Goal: Information Seeking & Learning: Check status

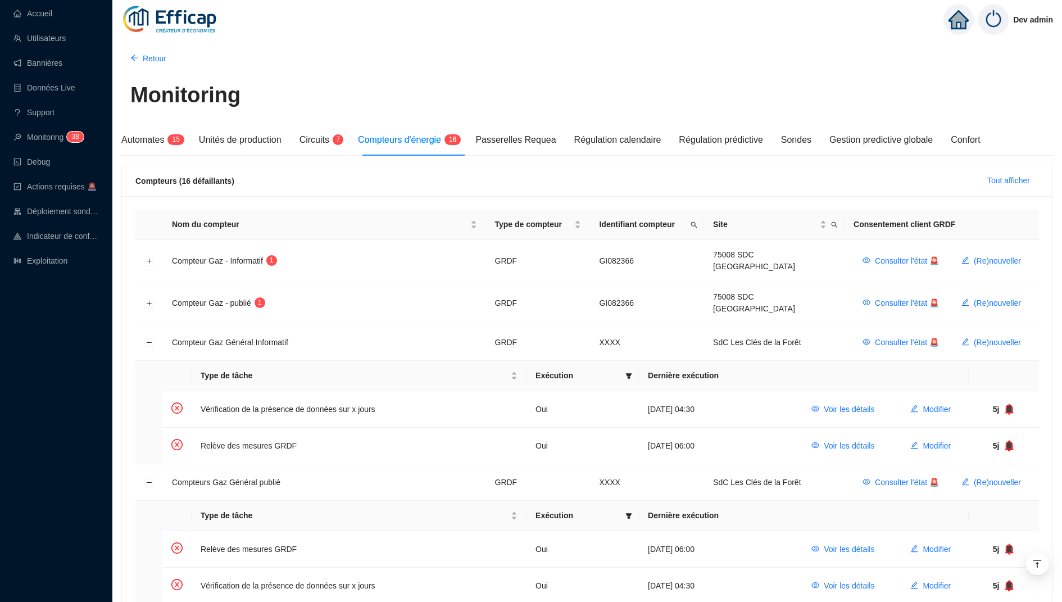
click at [66, 34] on link "Utilisateurs" at bounding box center [39, 38] width 52 height 9
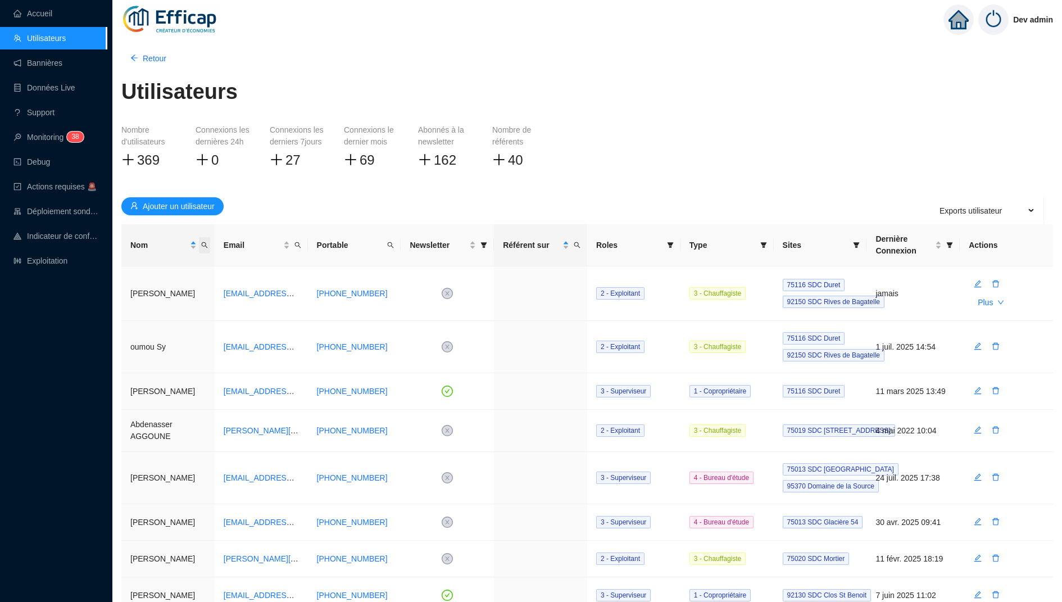
click at [205, 248] on span "Nom" at bounding box center [204, 245] width 11 height 16
type input "jouen"
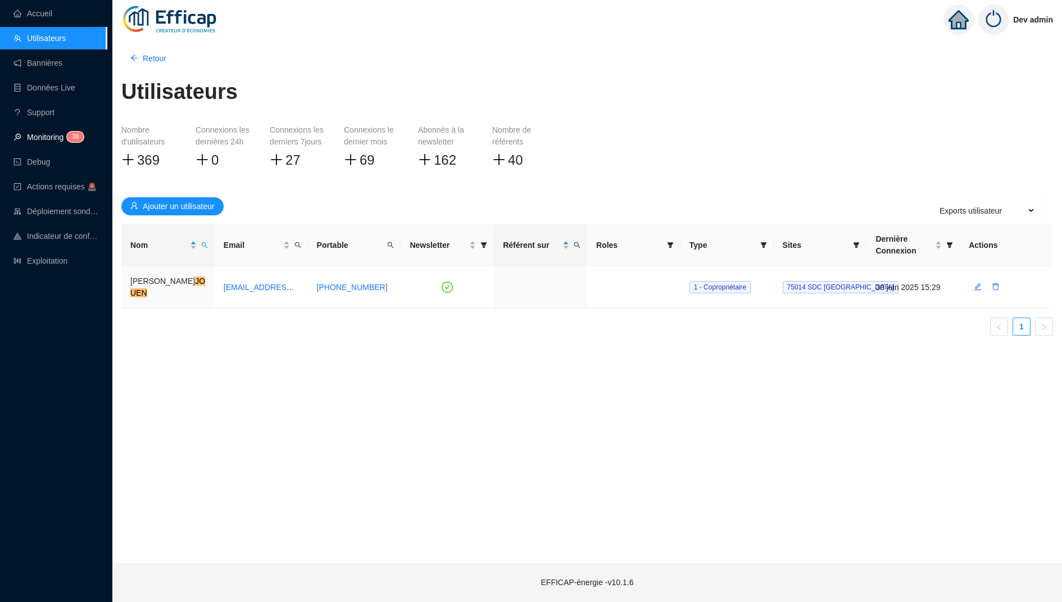
click at [47, 135] on link "Monitoring 3 8" at bounding box center [46, 137] width 67 height 9
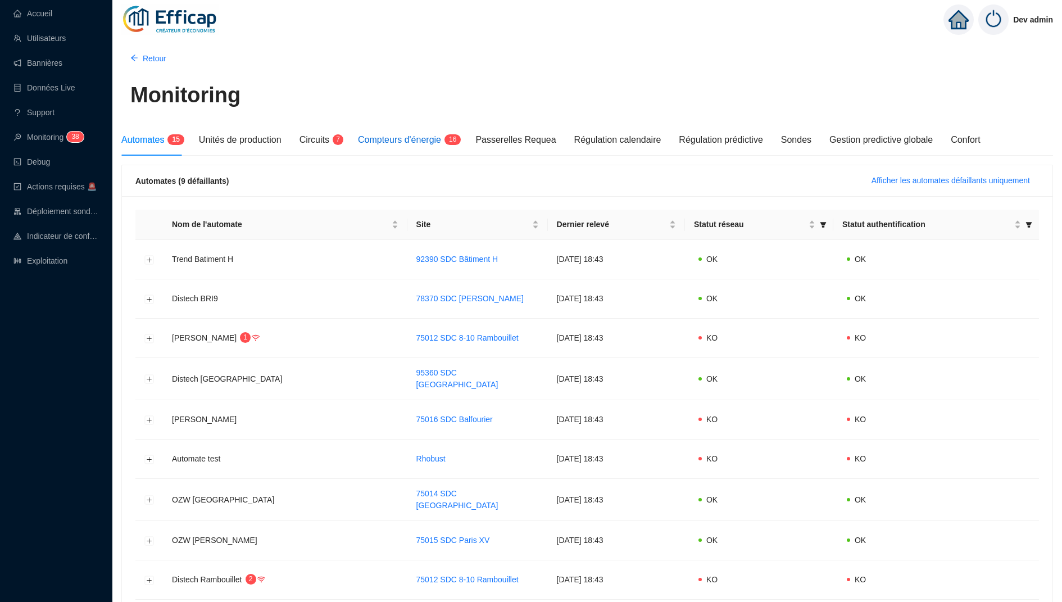
click at [451, 145] on div "Compteurs d'énergie 1 6" at bounding box center [407, 139] width 99 height 13
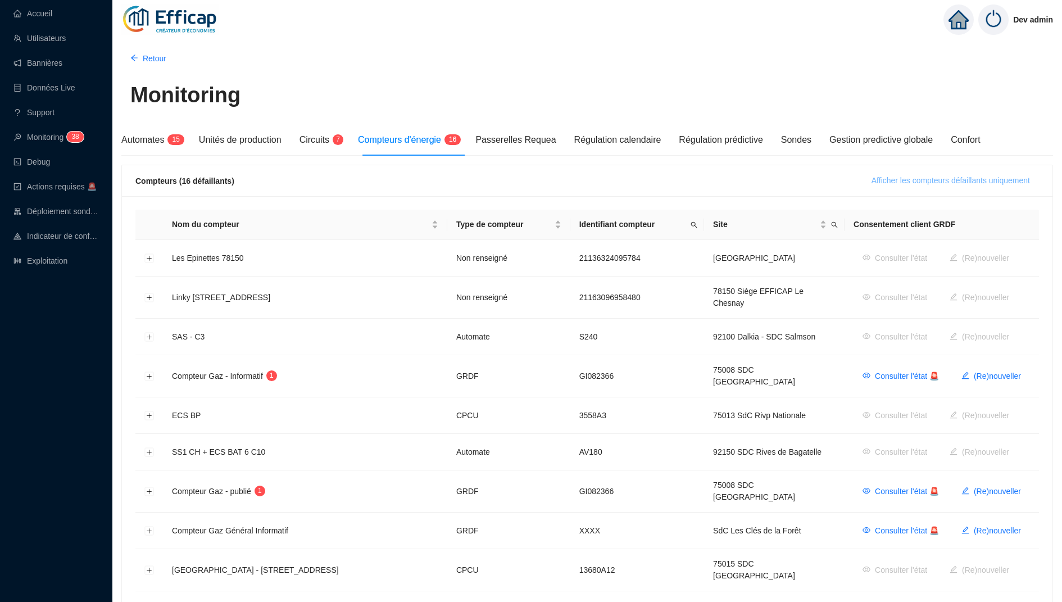
click at [951, 178] on span "Afficher les compteurs défaillants uniquement" at bounding box center [951, 181] width 159 height 12
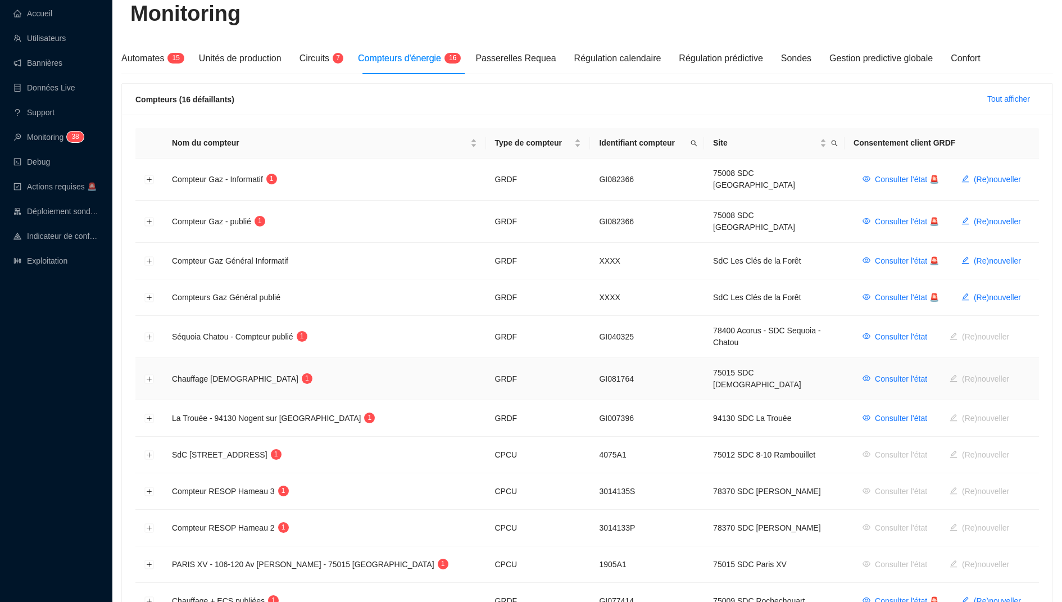
scroll to position [101, 0]
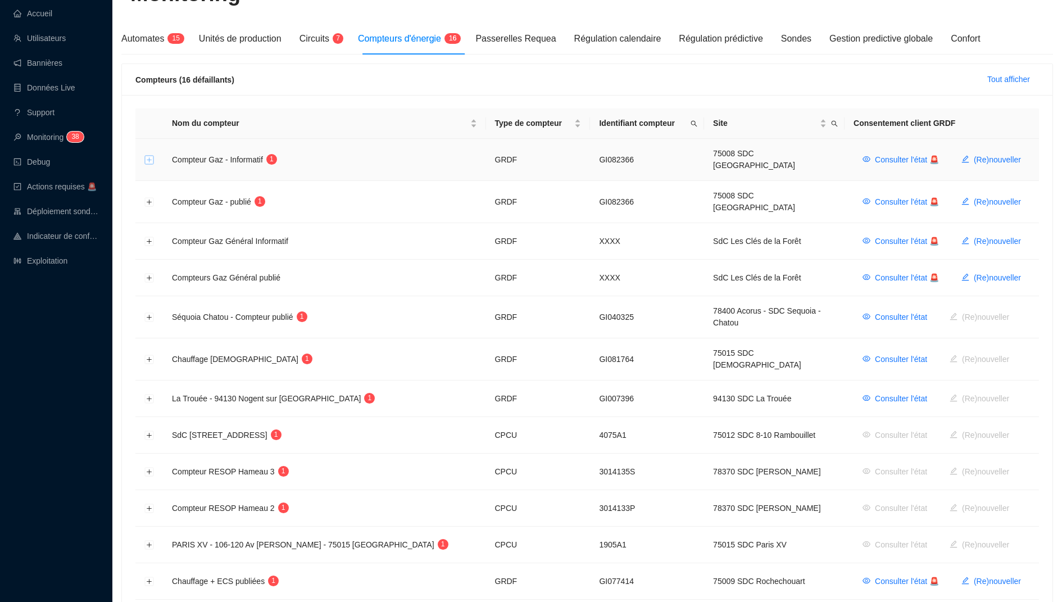
click at [150, 156] on button "Développer la ligne" at bounding box center [149, 160] width 9 height 9
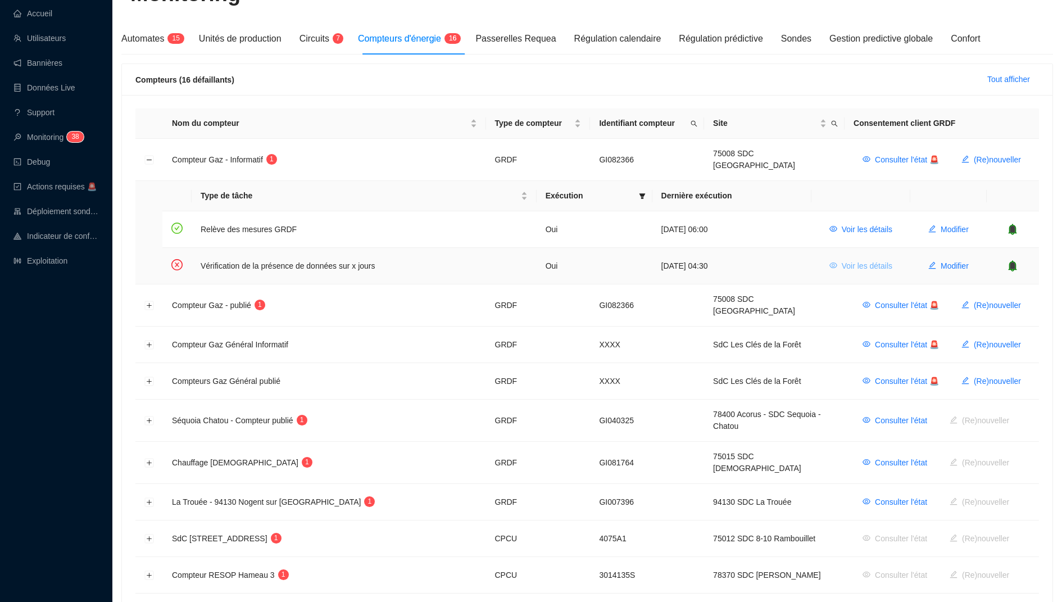
click at [866, 260] on span "Voir les détails" at bounding box center [867, 266] width 51 height 12
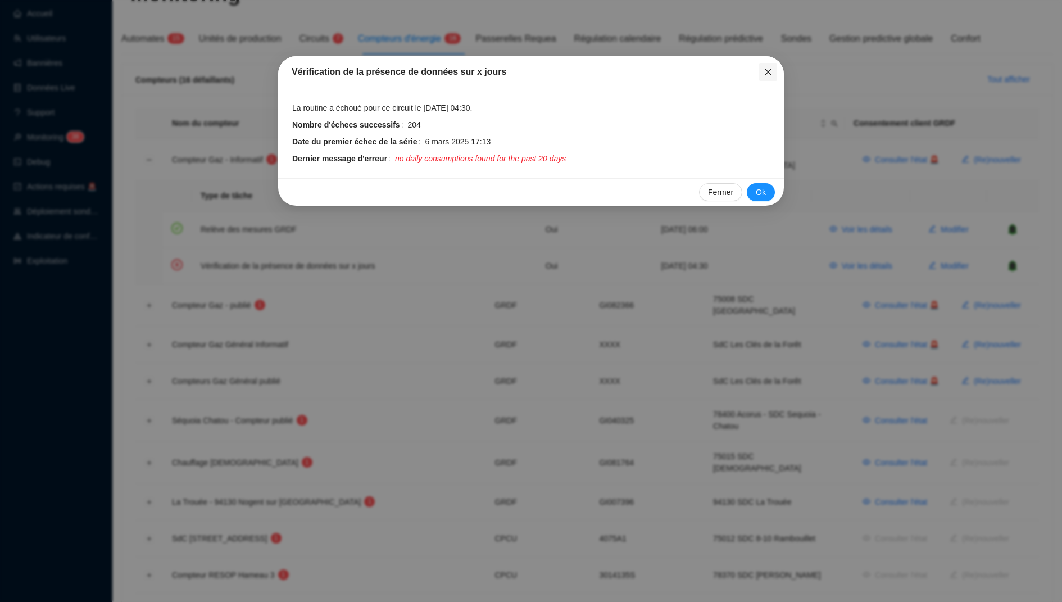
click at [764, 78] on button "Close" at bounding box center [768, 72] width 18 height 18
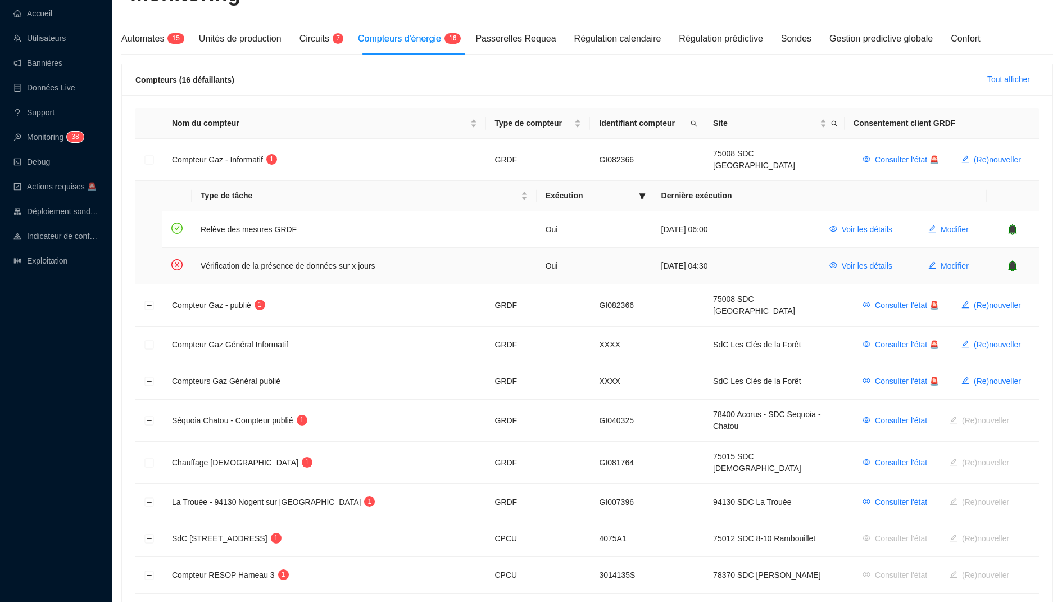
click at [1017, 260] on icon "bell" at bounding box center [1013, 265] width 8 height 11
click at [149, 301] on button "Développer la ligne" at bounding box center [149, 305] width 9 height 9
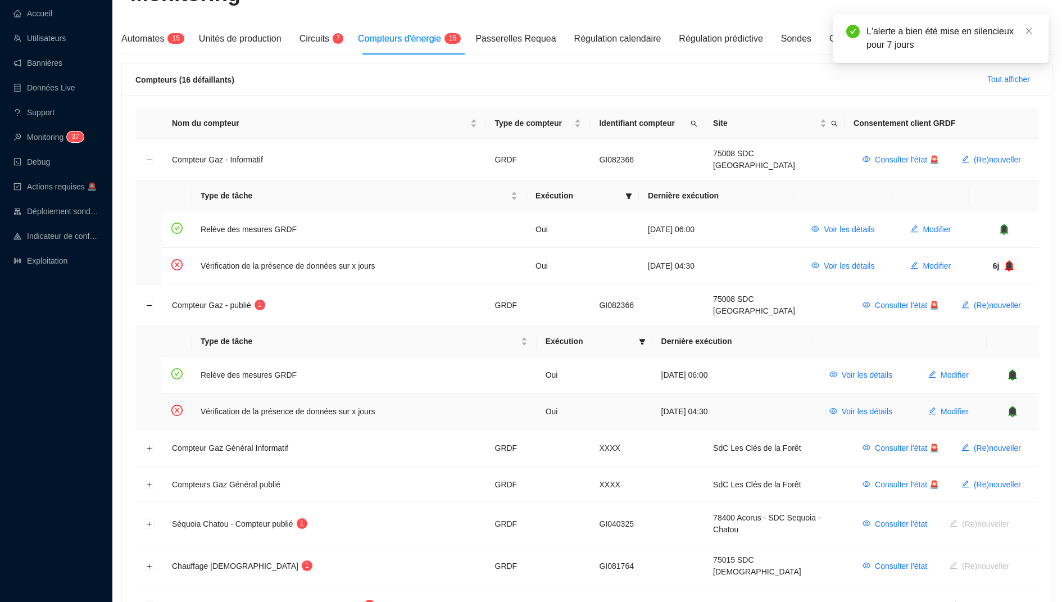
click at [1017, 406] on icon "bell" at bounding box center [1013, 411] width 8 height 11
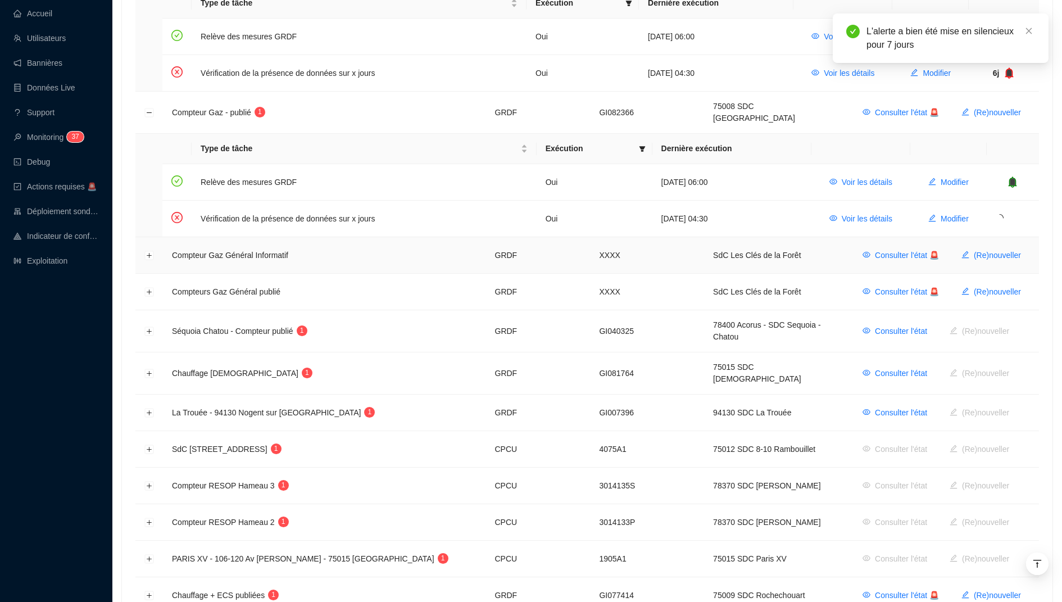
scroll to position [307, 0]
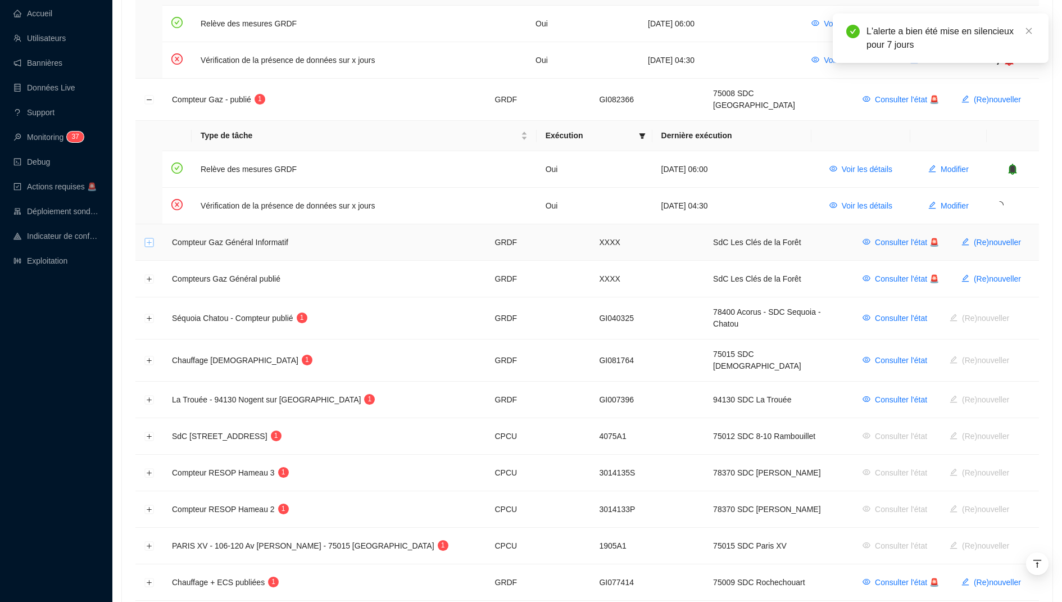
click at [148, 238] on button "Développer la ligne" at bounding box center [149, 242] width 9 height 9
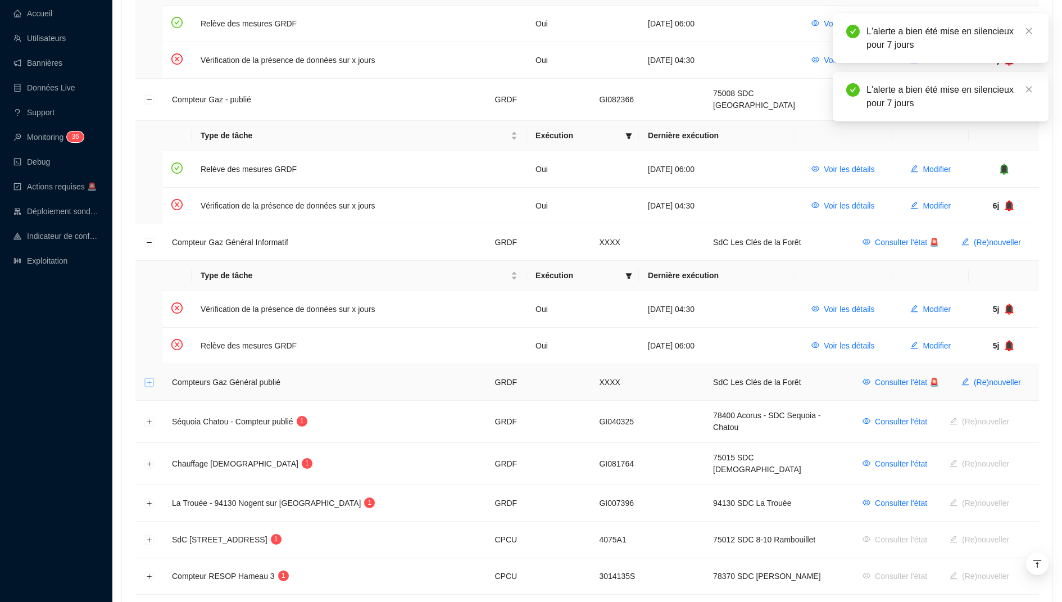
click at [150, 378] on button "Développer la ligne" at bounding box center [149, 382] width 9 height 9
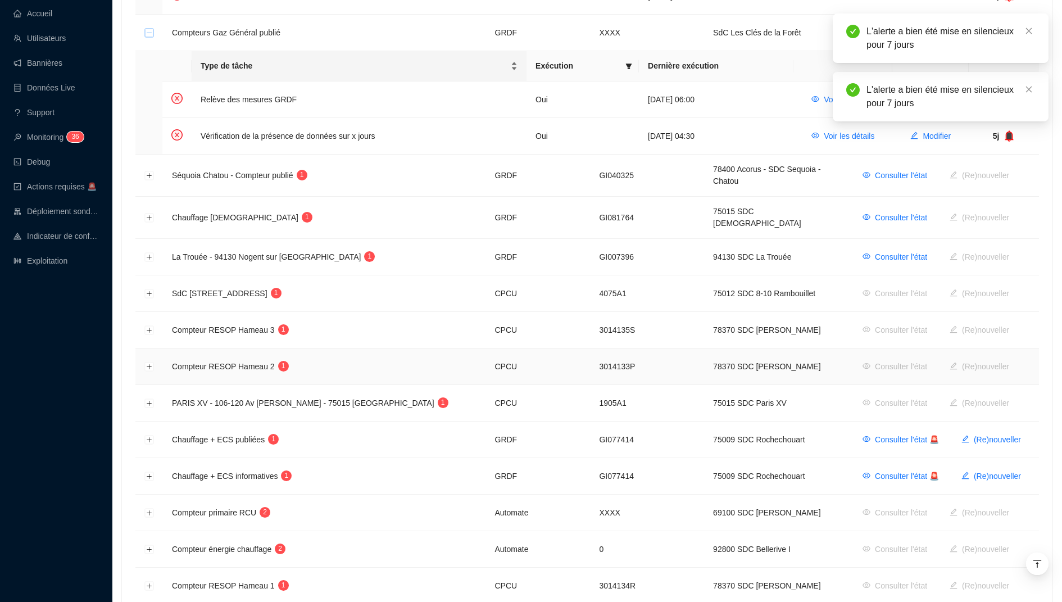
scroll to position [658, 0]
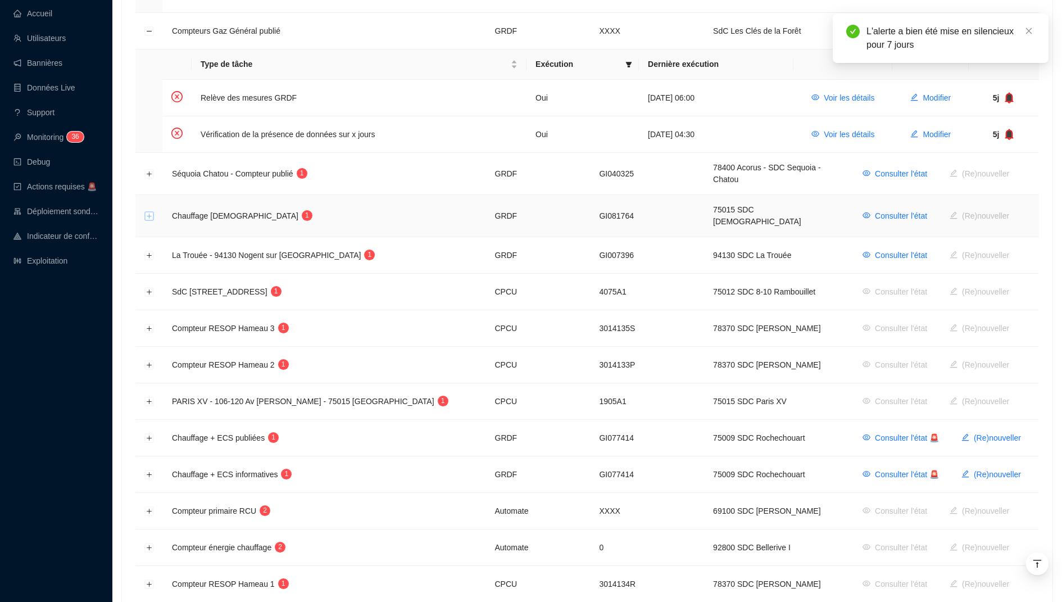
click at [147, 212] on button "Développer la ligne" at bounding box center [149, 216] width 9 height 9
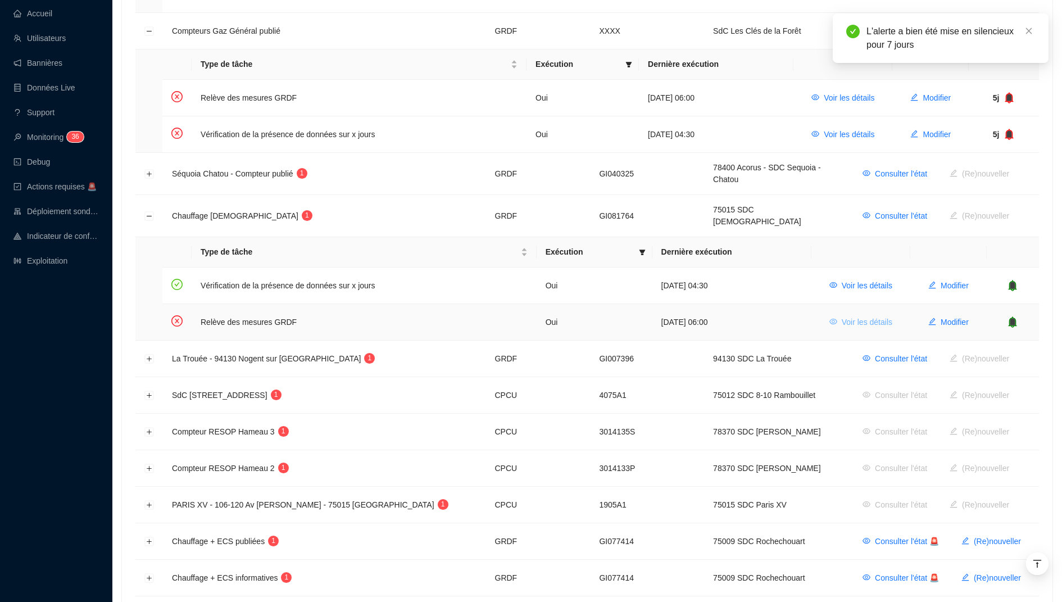
click at [881, 316] on span "Voir les détails" at bounding box center [867, 322] width 51 height 12
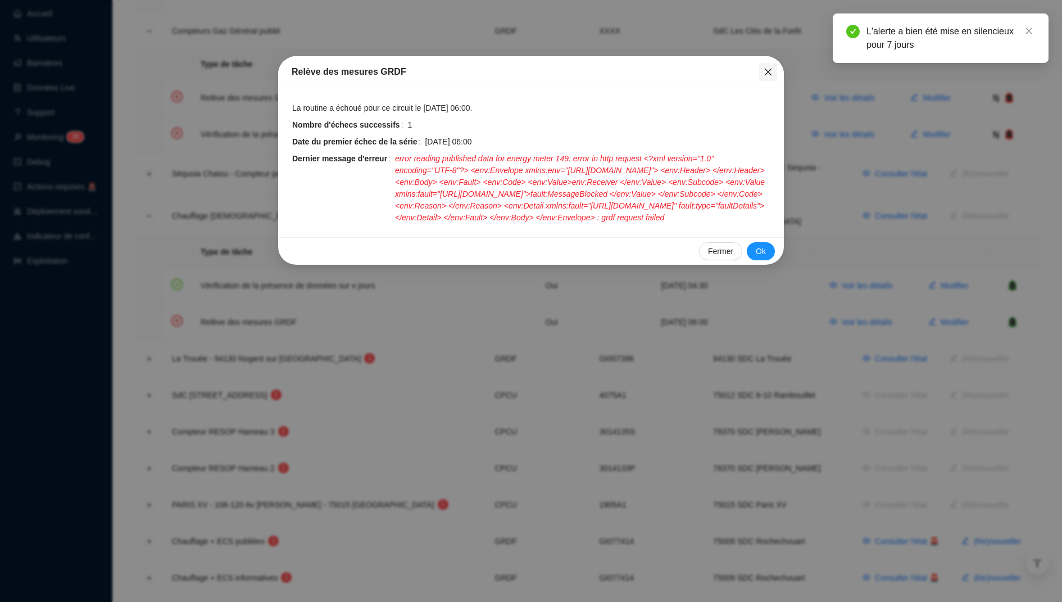
click at [769, 74] on icon "close" at bounding box center [768, 71] width 9 height 9
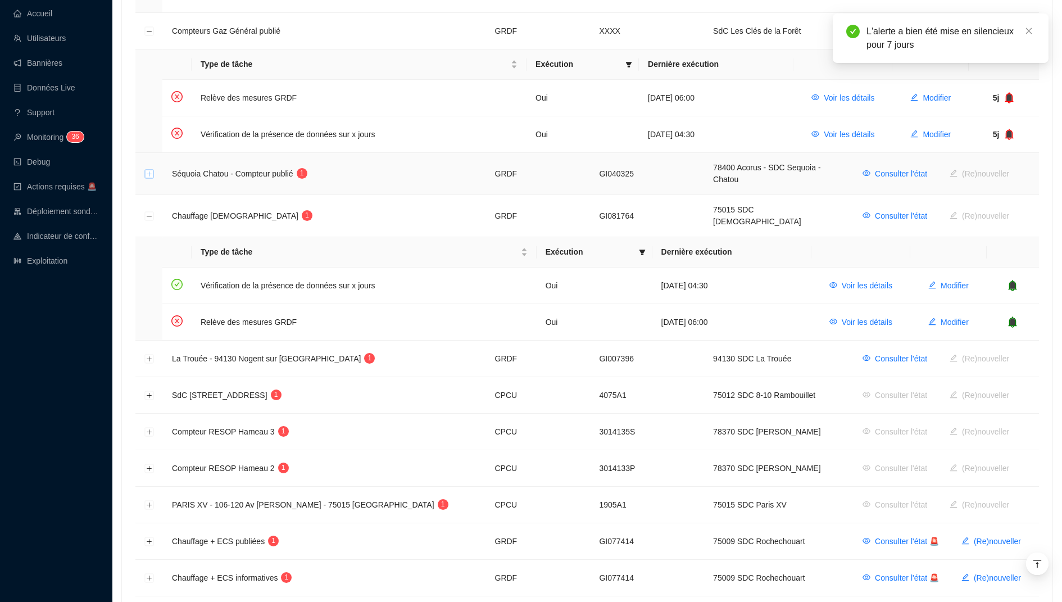
click at [149, 170] on button "Développer la ligne" at bounding box center [149, 174] width 9 height 9
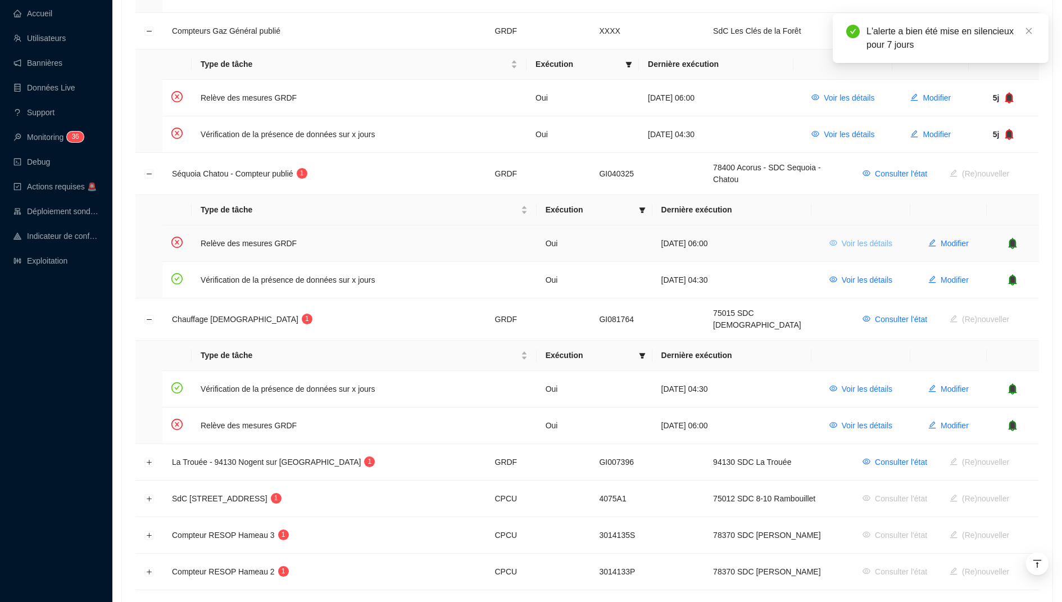
click at [882, 238] on span "Voir les détails" at bounding box center [867, 244] width 51 height 12
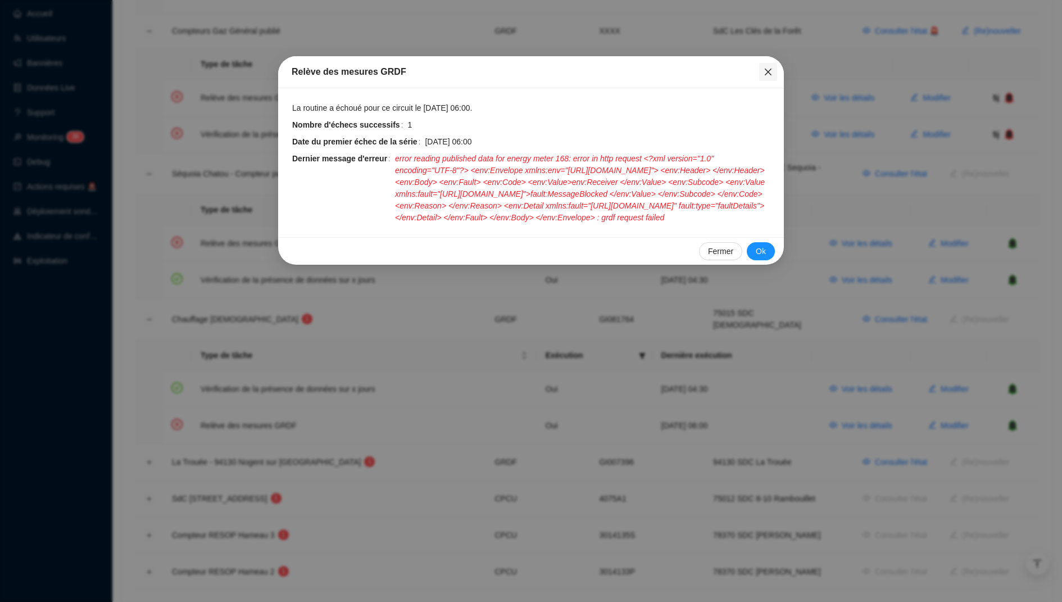
click at [765, 71] on icon "close" at bounding box center [768, 71] width 9 height 9
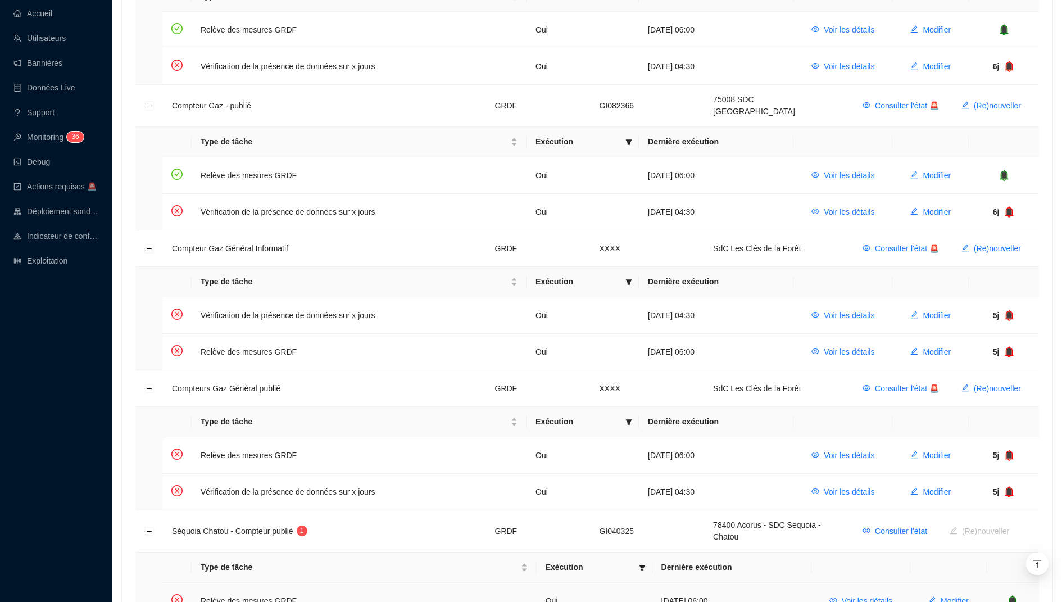
scroll to position [302, 0]
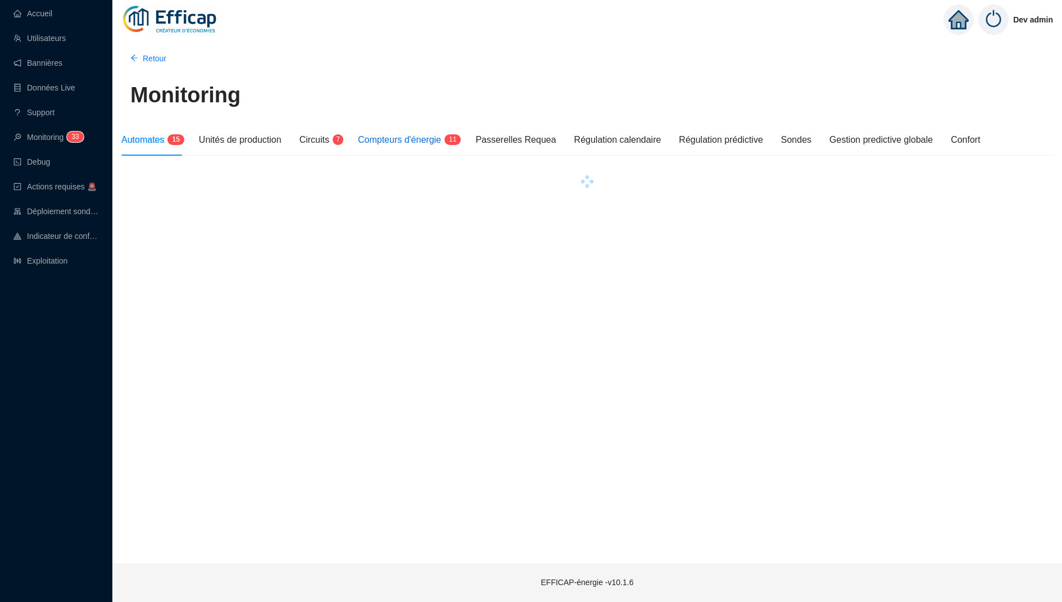
click at [434, 138] on span "Compteurs d'énergie" at bounding box center [399, 140] width 83 height 10
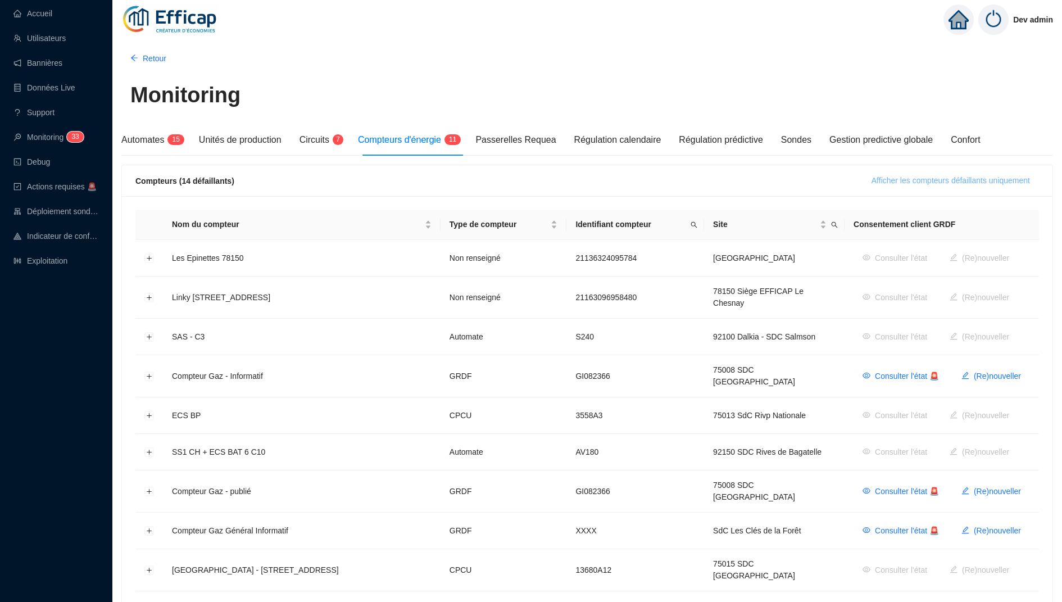
click at [882, 182] on span "Afficher les compteurs défaillants uniquement" at bounding box center [951, 181] width 159 height 12
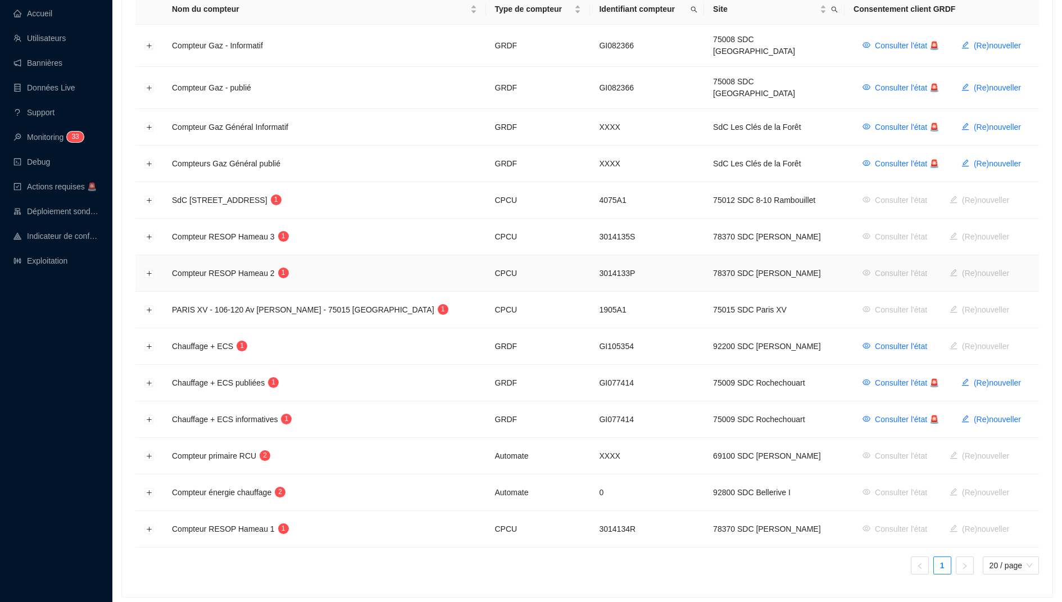
scroll to position [217, 0]
click at [147, 231] on button "Développer la ligne" at bounding box center [149, 235] width 9 height 9
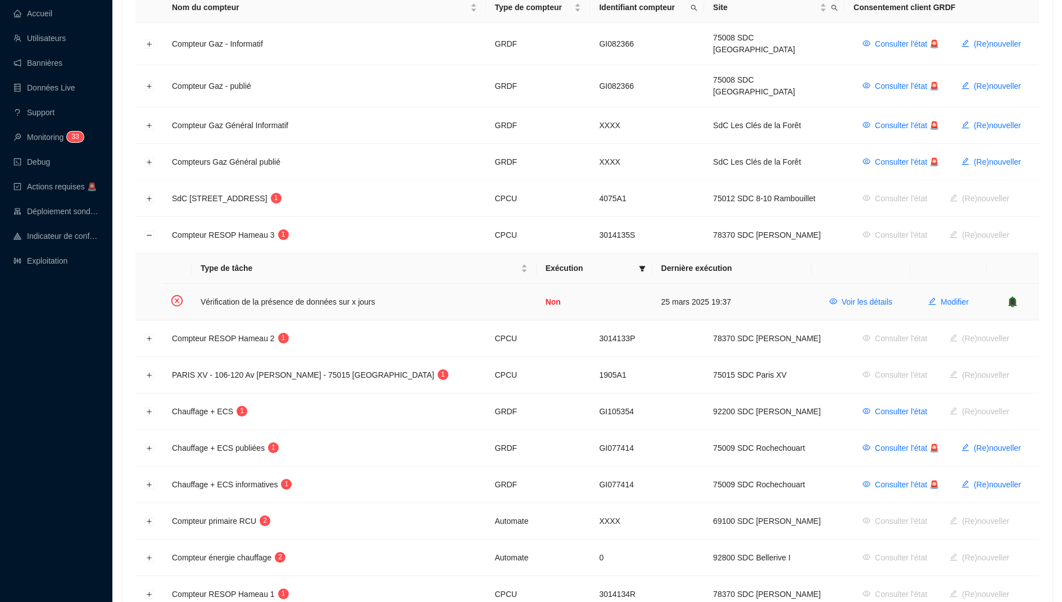
click at [1010, 296] on icon "bell" at bounding box center [1013, 301] width 8 height 11
click at [144, 326] on tbody "Compteur Gaz - Informatif GRDF GI082366 75008 SDC Madrid Consulter l'état 🚨 (Re…" at bounding box center [587, 318] width 904 height 590
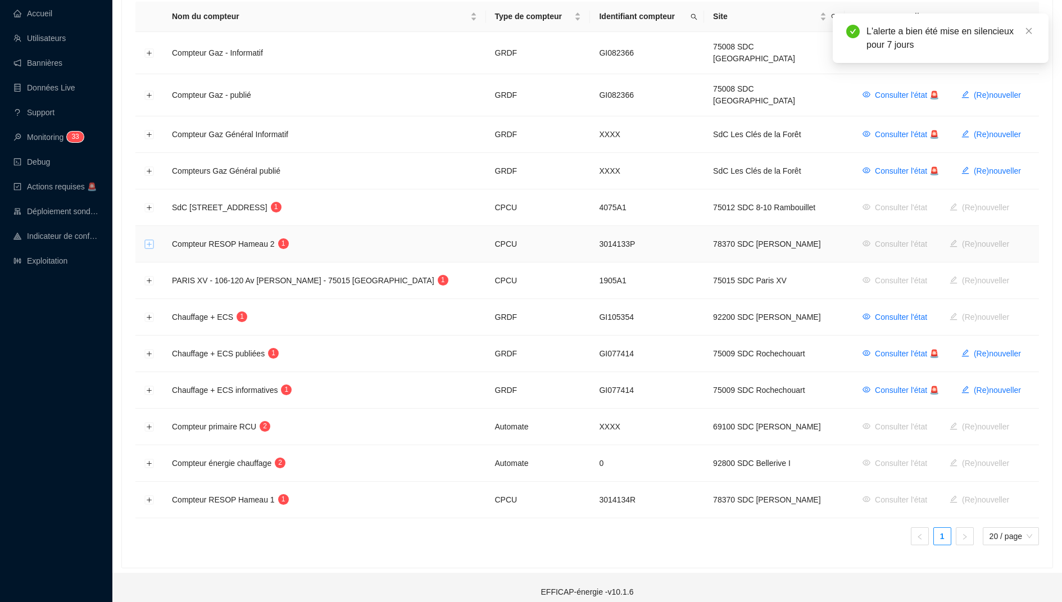
click at [151, 240] on button "Développer la ligne" at bounding box center [149, 244] width 9 height 9
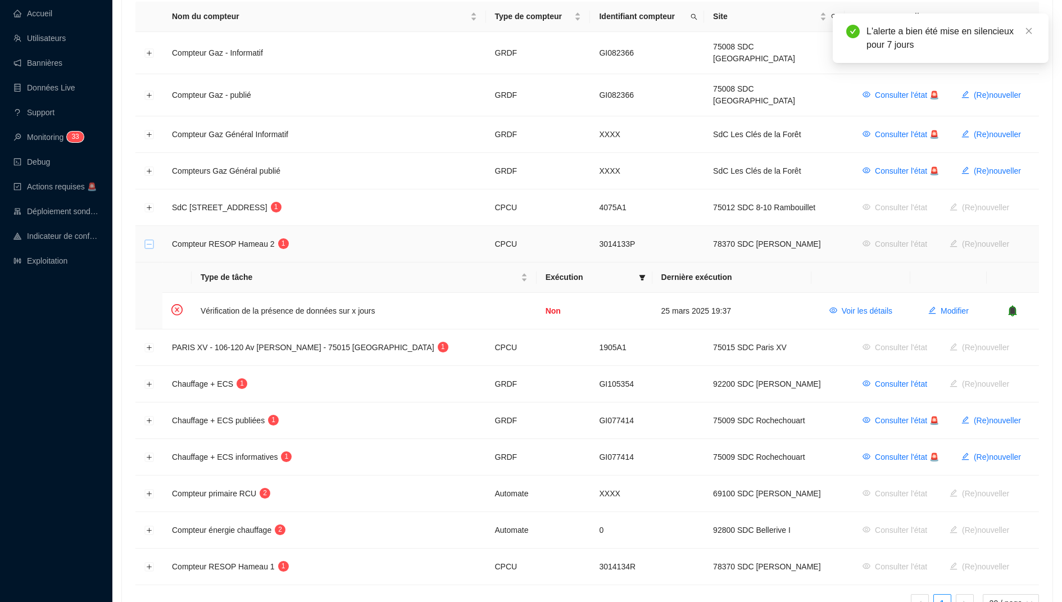
scroll to position [217, 0]
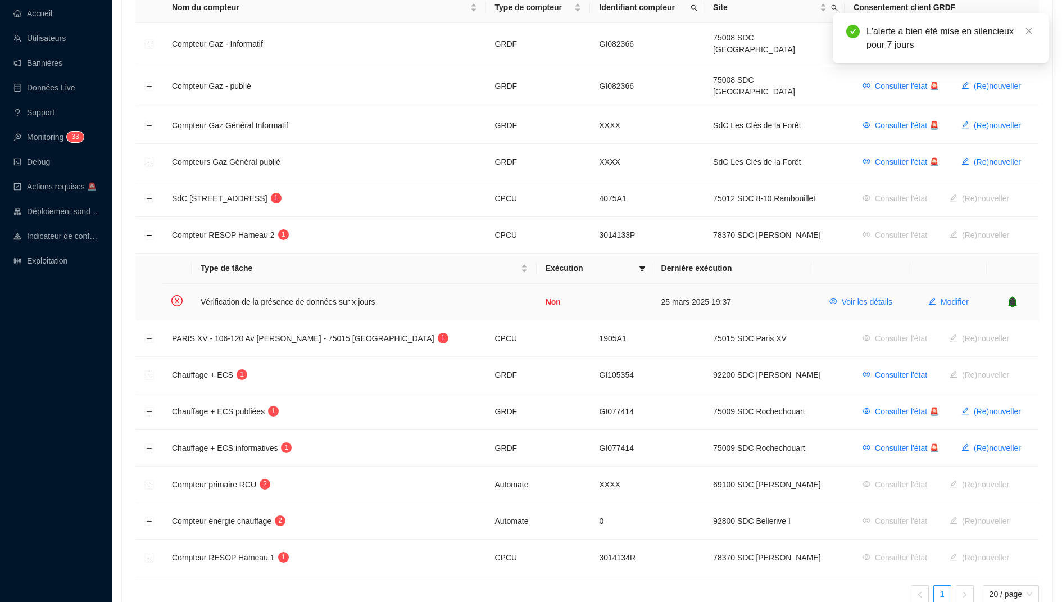
click at [1015, 297] on icon "bell" at bounding box center [1013, 301] width 7 height 8
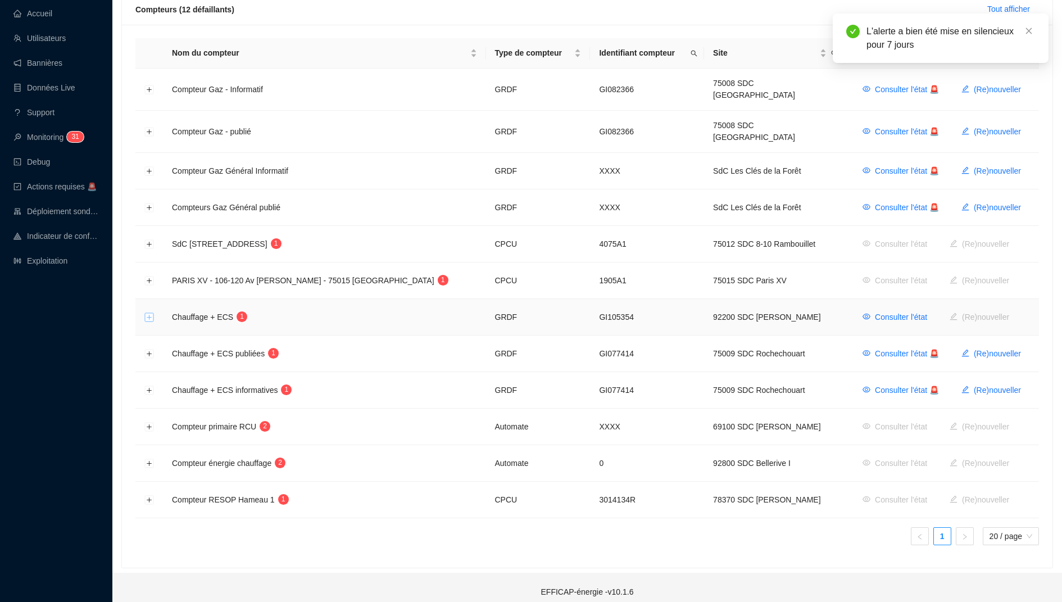
click at [153, 313] on button "Développer la ligne" at bounding box center [149, 317] width 9 height 9
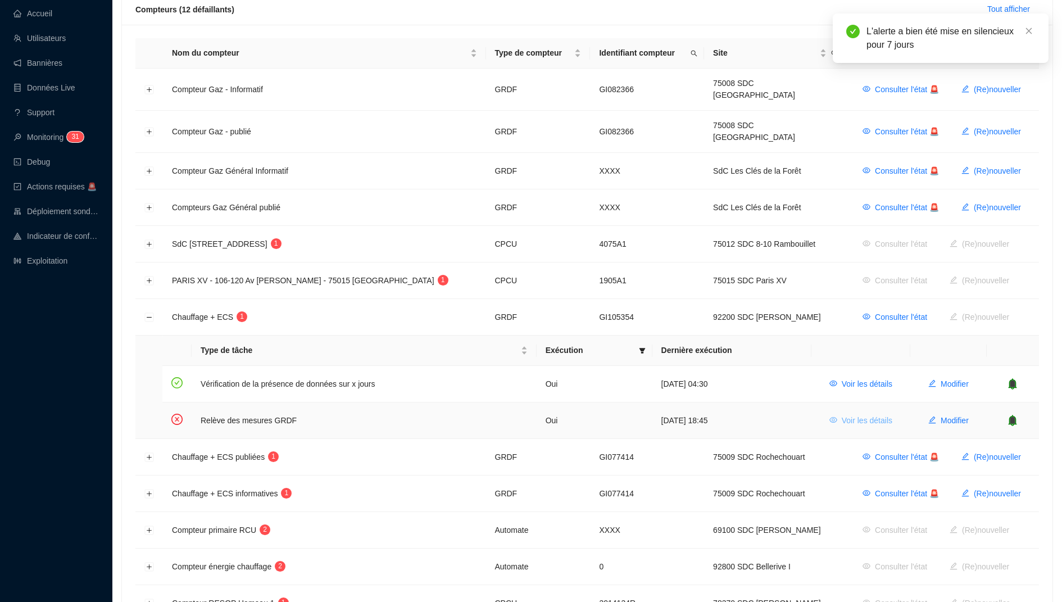
click at [838, 411] on button "Voir les détails" at bounding box center [861, 420] width 81 height 18
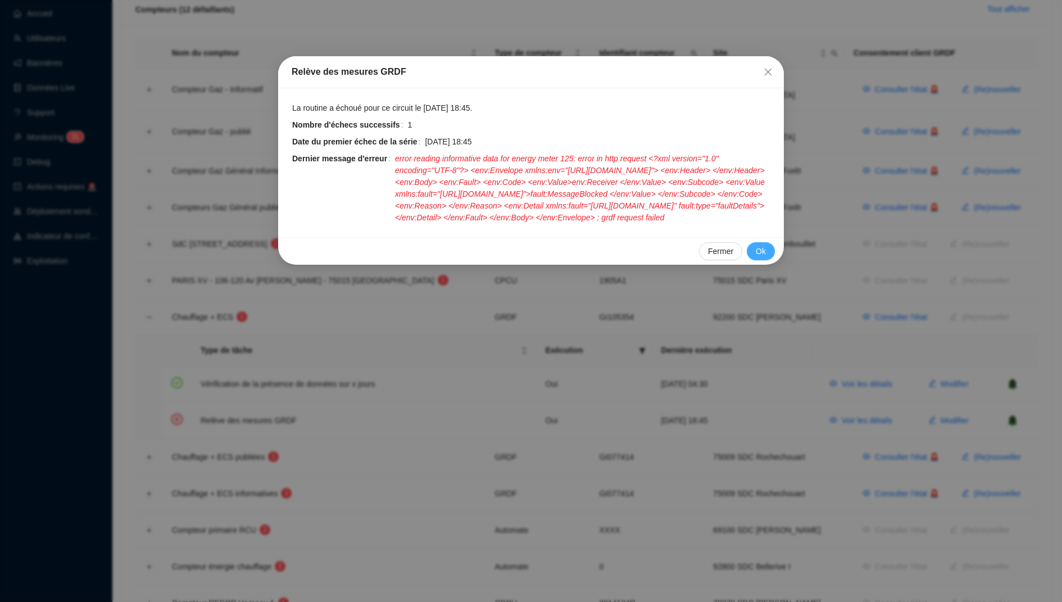
click at [758, 257] on span "Ok" at bounding box center [761, 252] width 10 height 12
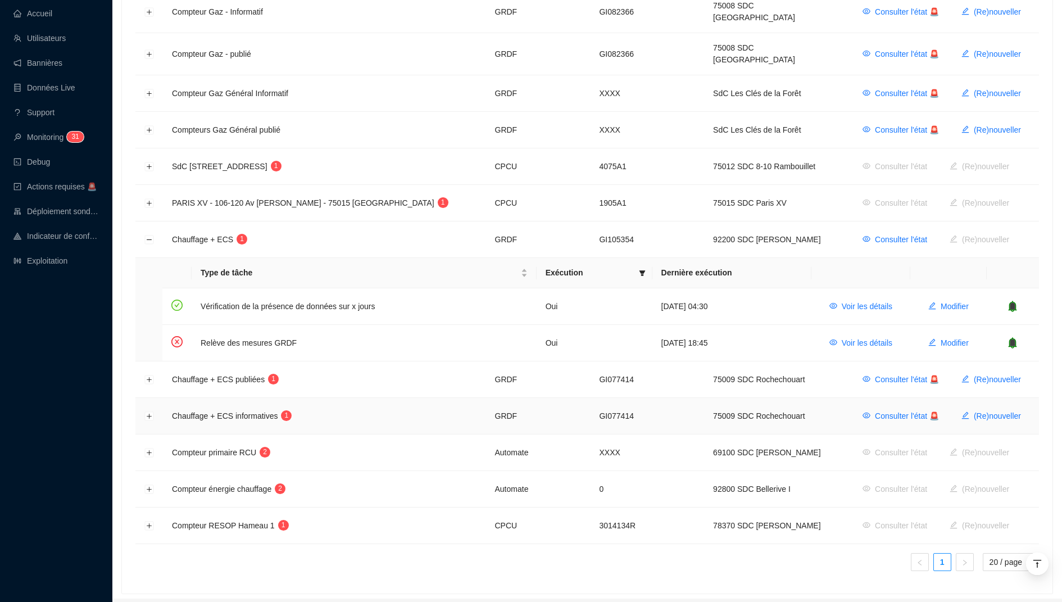
scroll to position [261, 0]
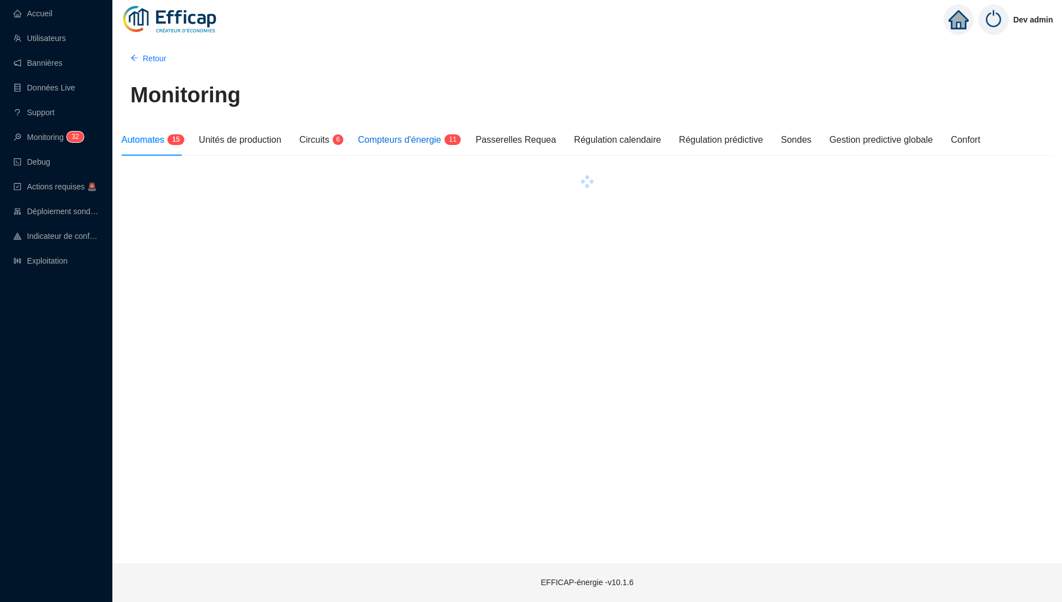
click at [449, 140] on span "1 1" at bounding box center [449, 140] width 16 height 9
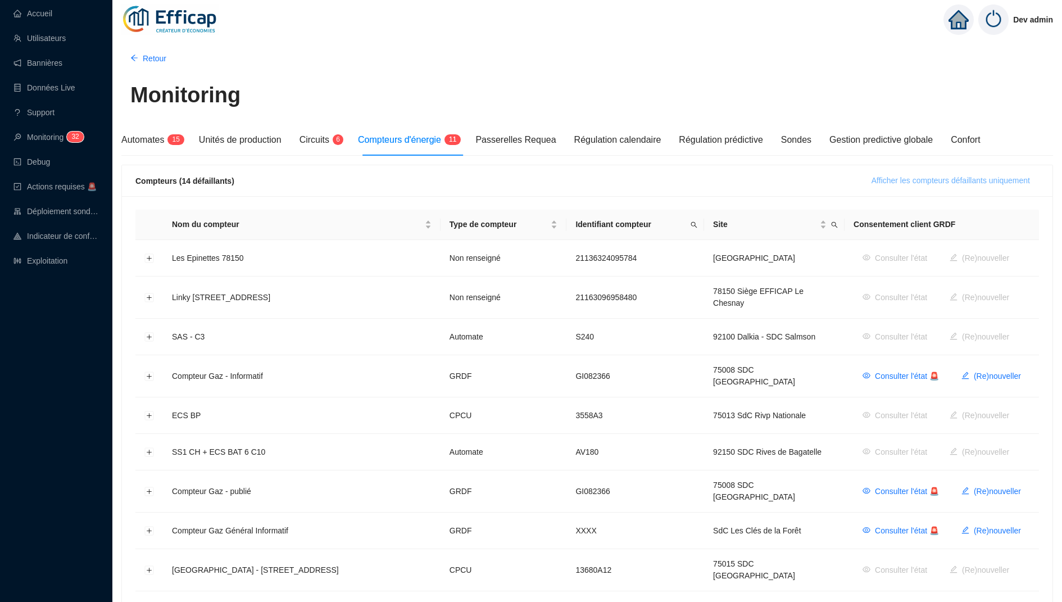
click at [922, 184] on span "Afficher les compteurs défaillants uniquement" at bounding box center [951, 181] width 159 height 12
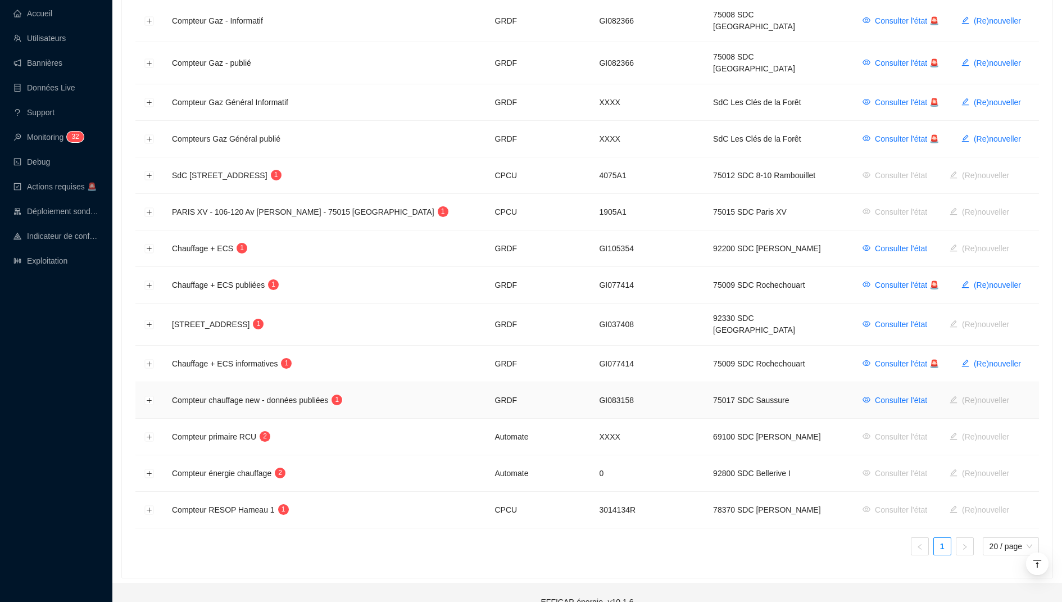
scroll to position [245, 0]
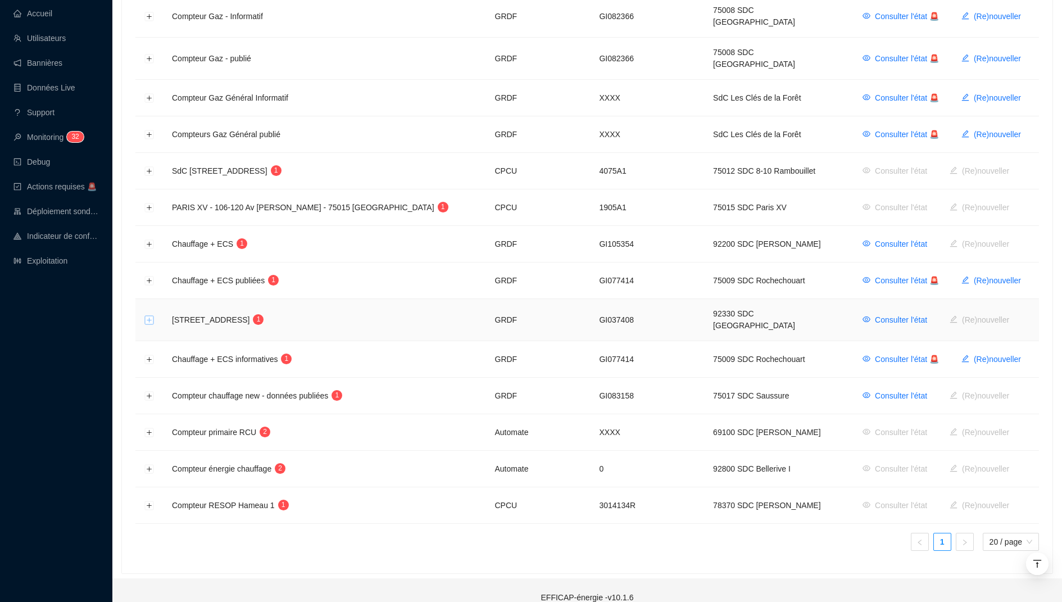
click at [147, 316] on button "Développer la ligne" at bounding box center [149, 320] width 9 height 9
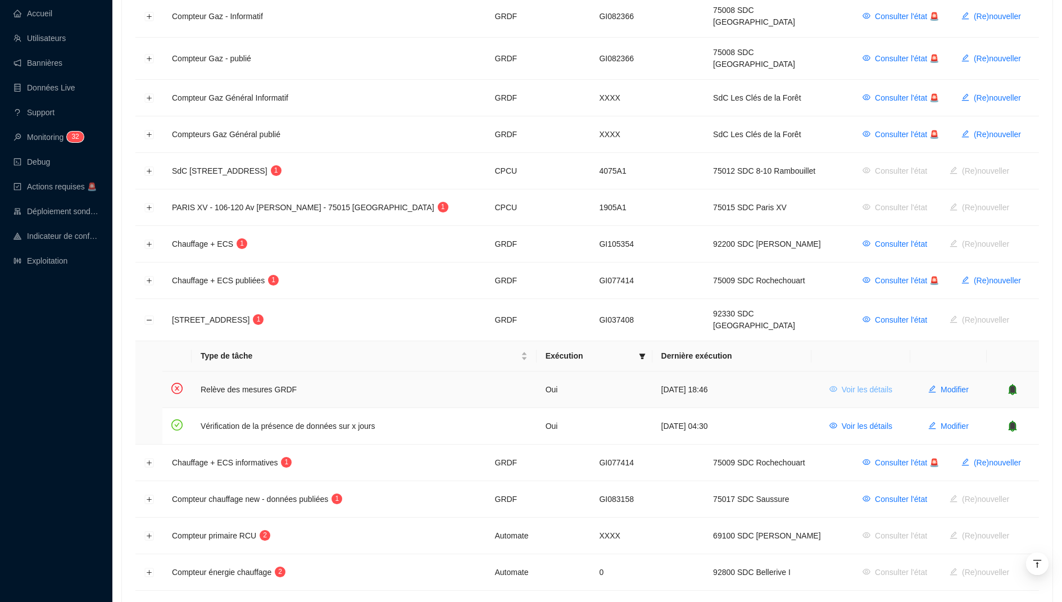
click at [863, 384] on span "Voir les détails" at bounding box center [867, 390] width 51 height 12
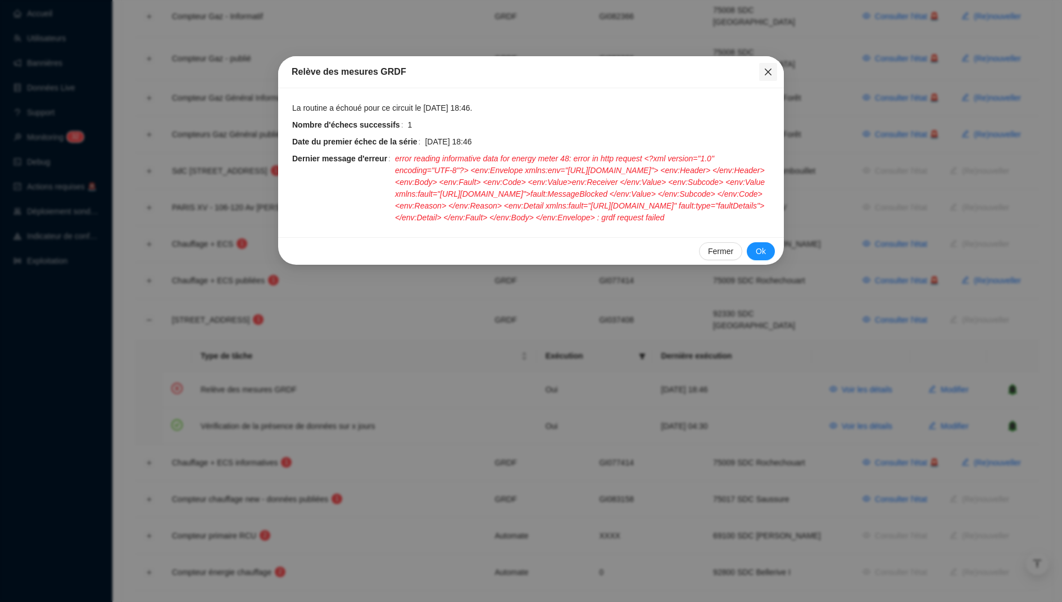
click at [767, 73] on icon "close" at bounding box center [768, 71] width 9 height 9
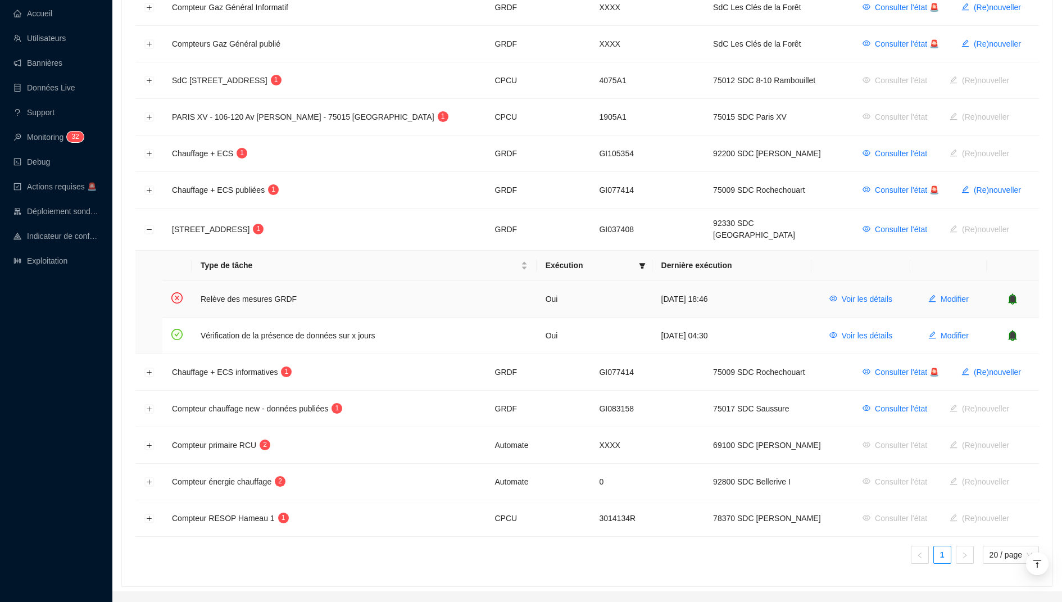
scroll to position [347, 0]
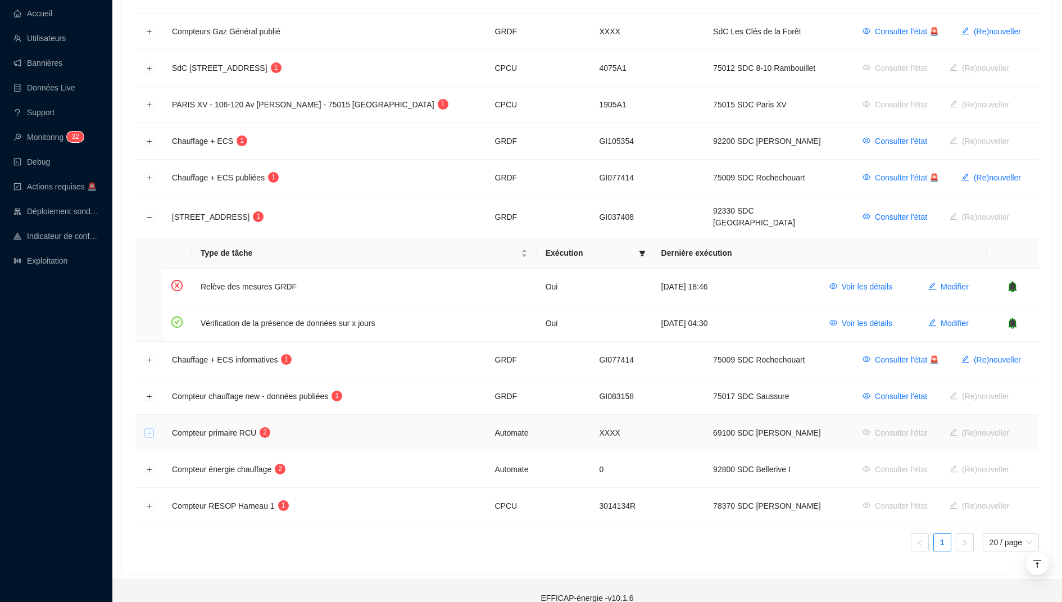
click at [152, 429] on button "Développer la ligne" at bounding box center [149, 433] width 9 height 9
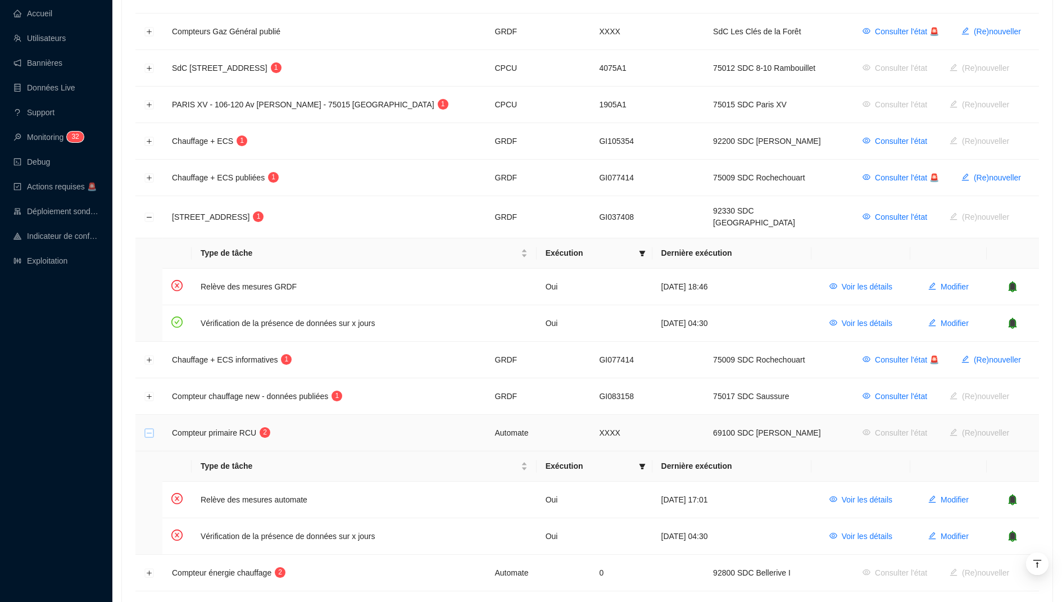
scroll to position [450, 0]
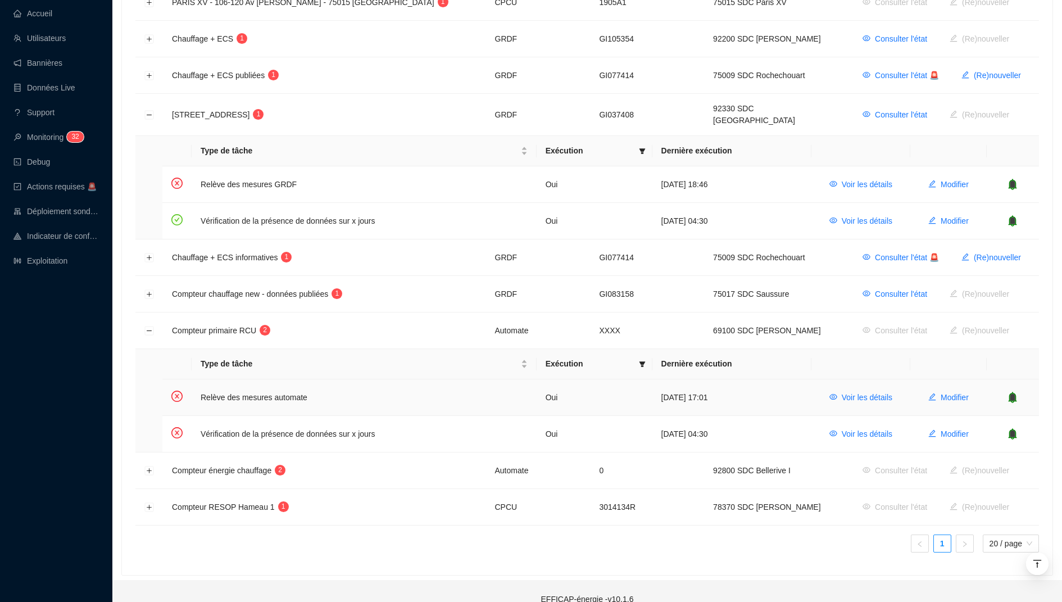
click at [1017, 392] on icon "bell" at bounding box center [1013, 397] width 8 height 11
click at [1013, 416] on td at bounding box center [1013, 434] width 52 height 36
click at [151, 467] on button "Développer la ligne" at bounding box center [149, 471] width 9 height 9
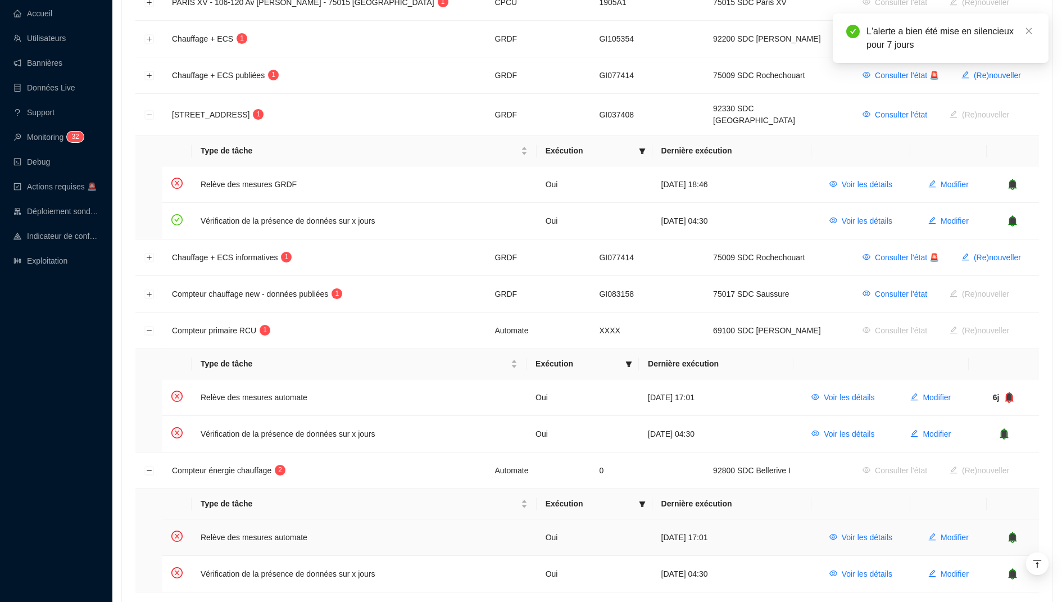
click at [1013, 533] on icon "bell" at bounding box center [1013, 537] width 7 height 8
click at [1009, 568] on icon "bell" at bounding box center [1012, 573] width 11 height 11
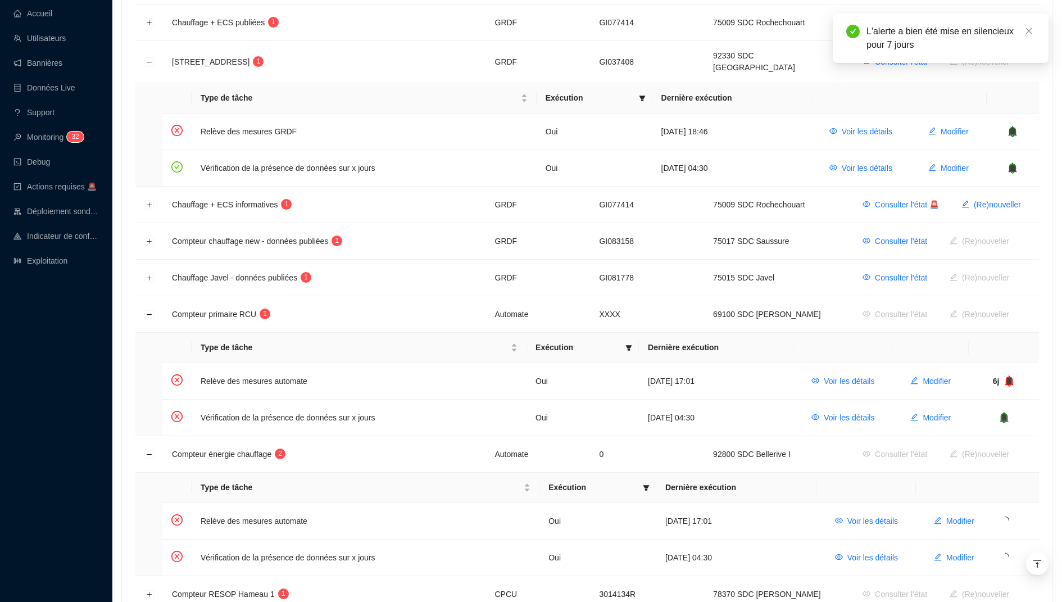
scroll to position [589, 0]
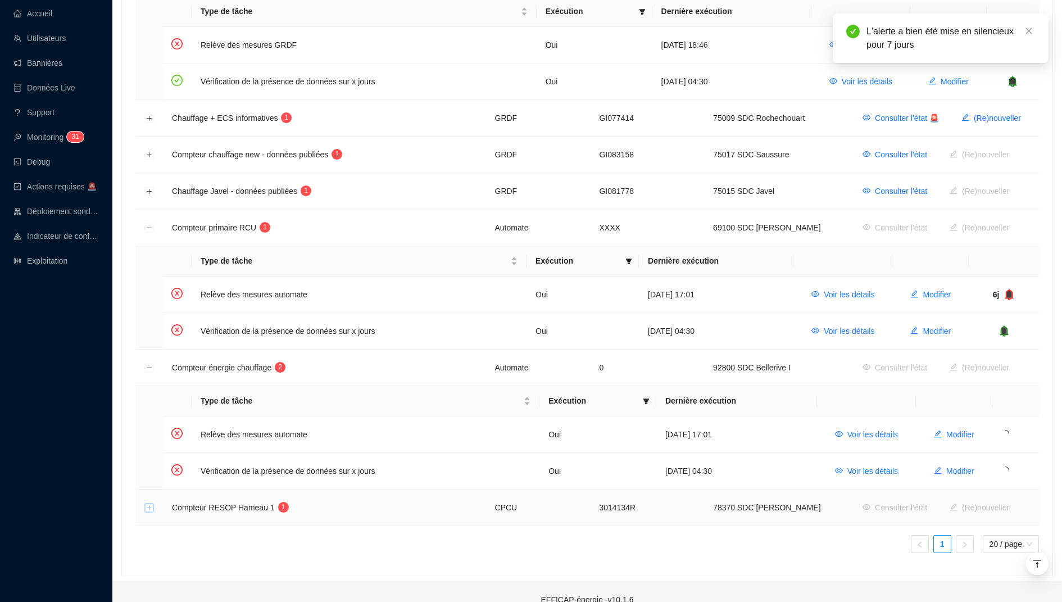
click at [146, 504] on button "Développer la ligne" at bounding box center [149, 508] width 9 height 9
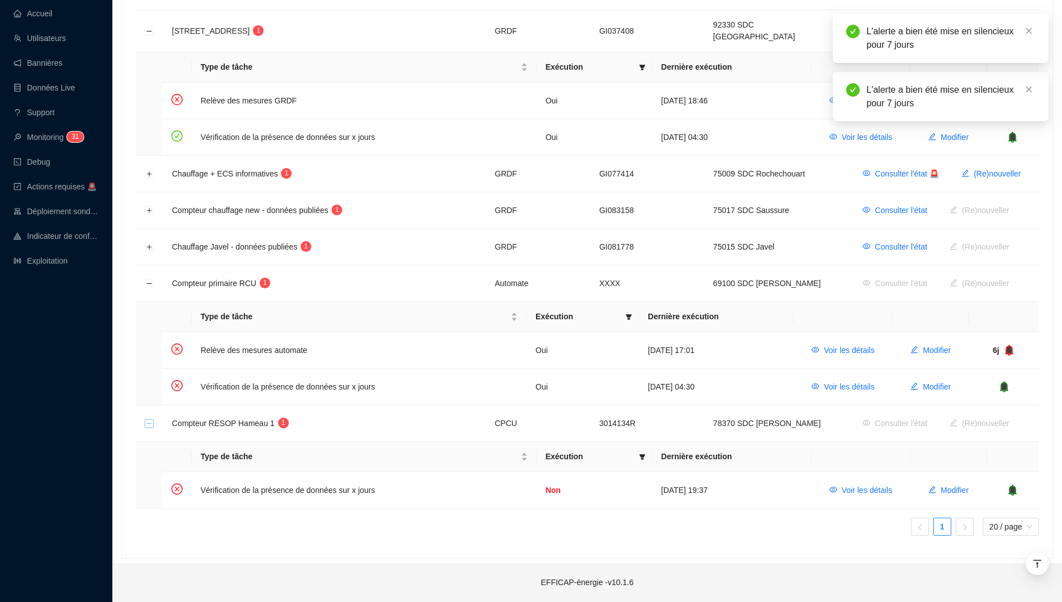
scroll to position [516, 0]
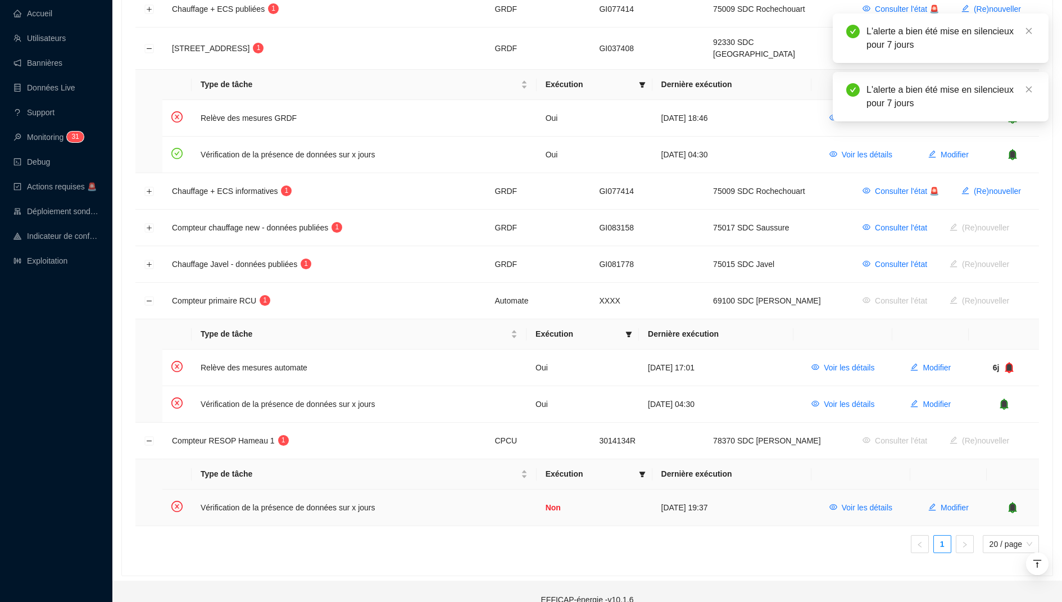
click at [1012, 503] on icon "bell" at bounding box center [1013, 507] width 7 height 8
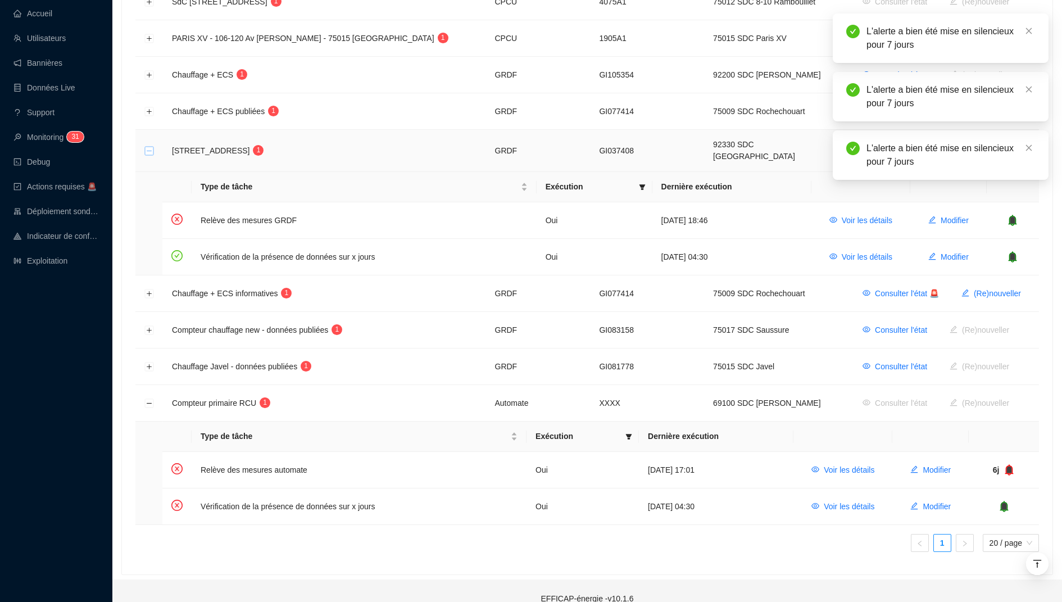
click at [148, 147] on button "Réduire la ligne" at bounding box center [149, 151] width 9 height 9
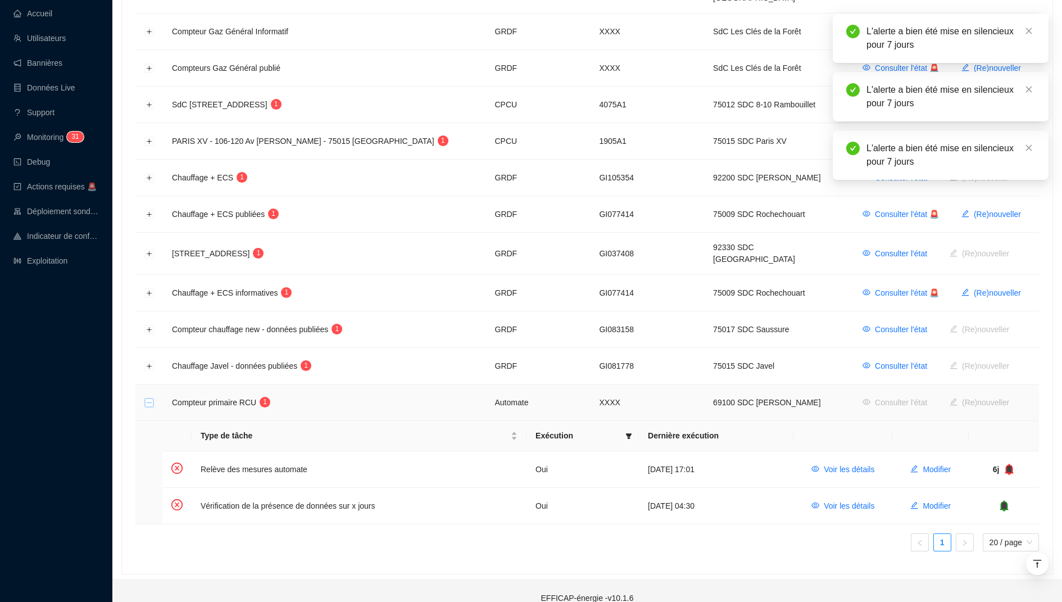
click at [149, 399] on button "Réduire la ligne" at bounding box center [149, 403] width 9 height 9
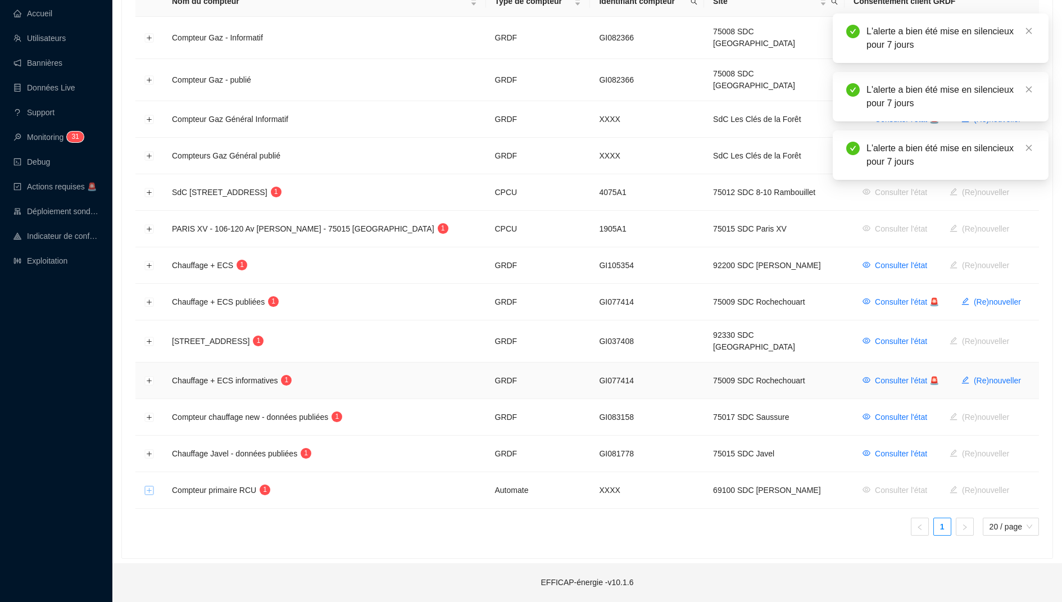
scroll to position [208, 0]
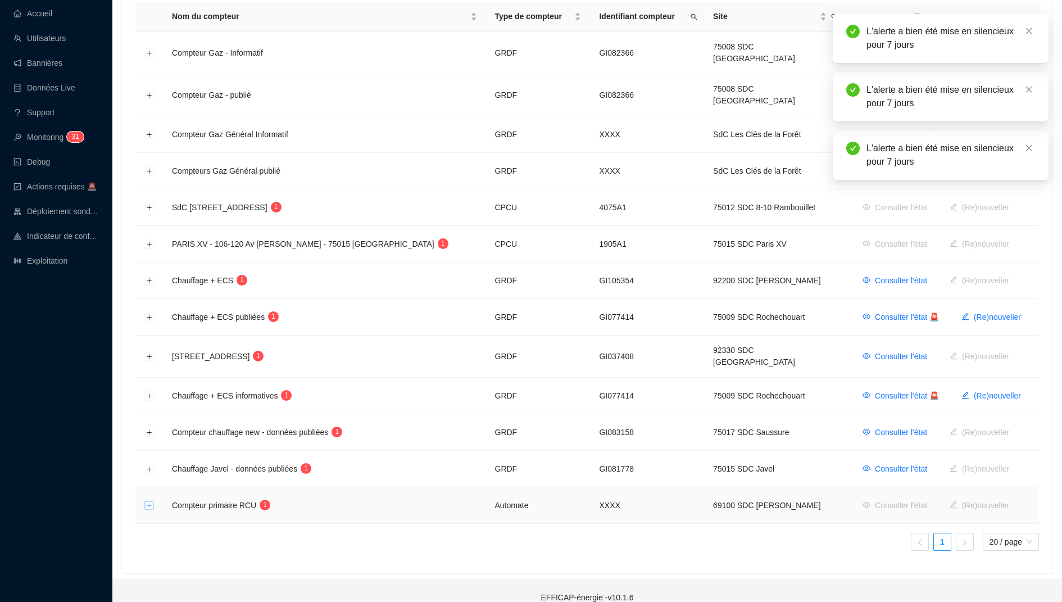
click at [148, 501] on button "Développer la ligne" at bounding box center [149, 505] width 9 height 9
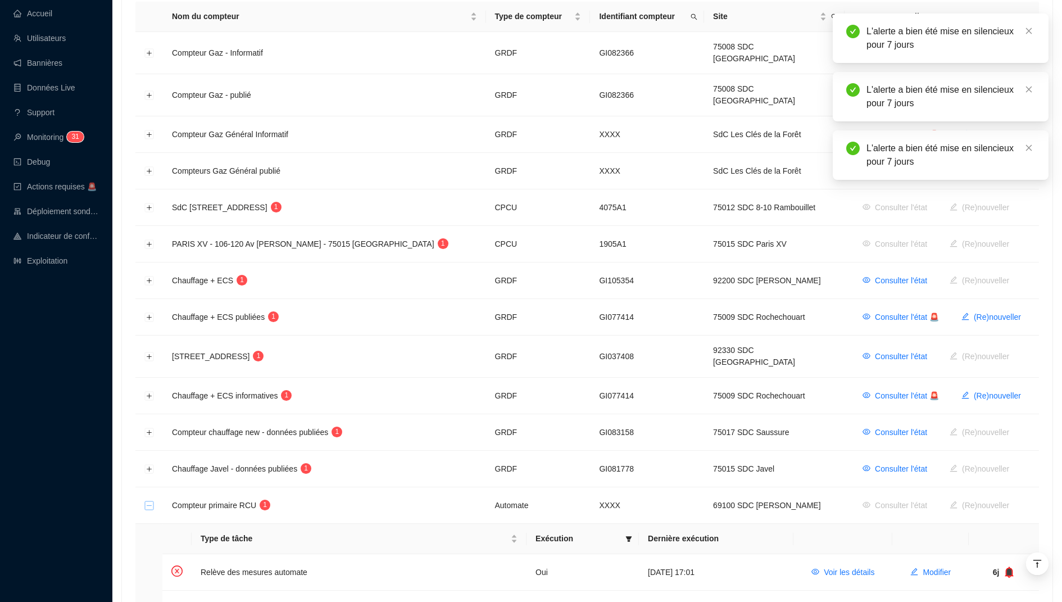
scroll to position [311, 0]
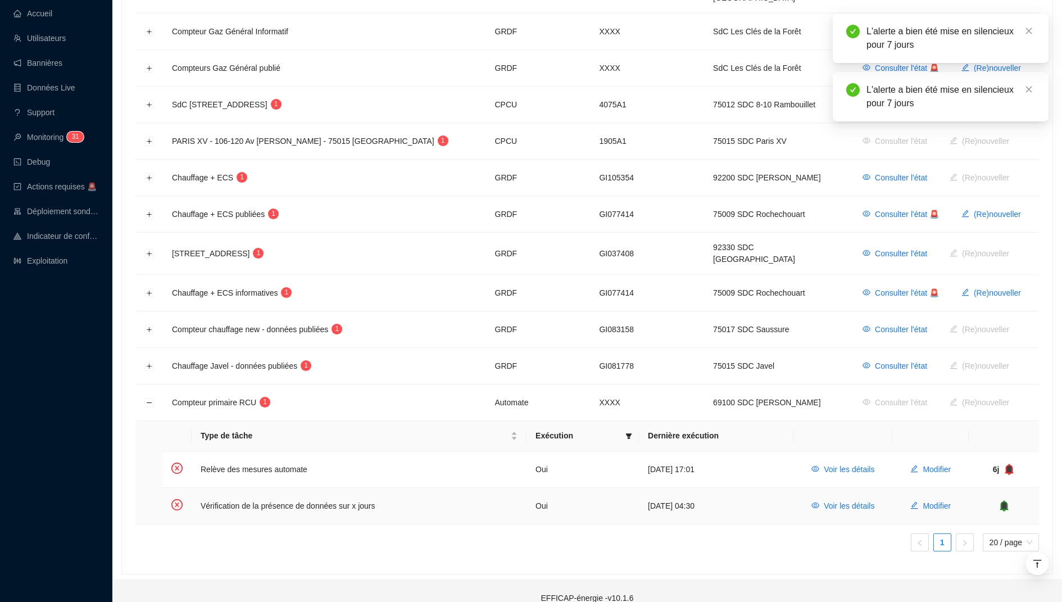
click at [1001, 500] on icon "bell" at bounding box center [1004, 505] width 11 height 11
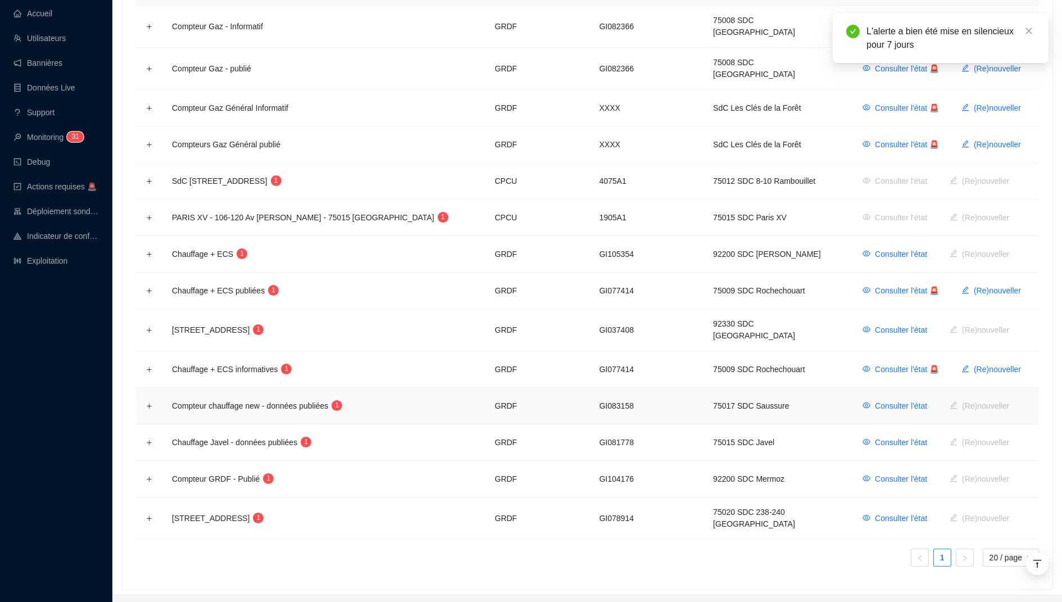
scroll to position [245, 0]
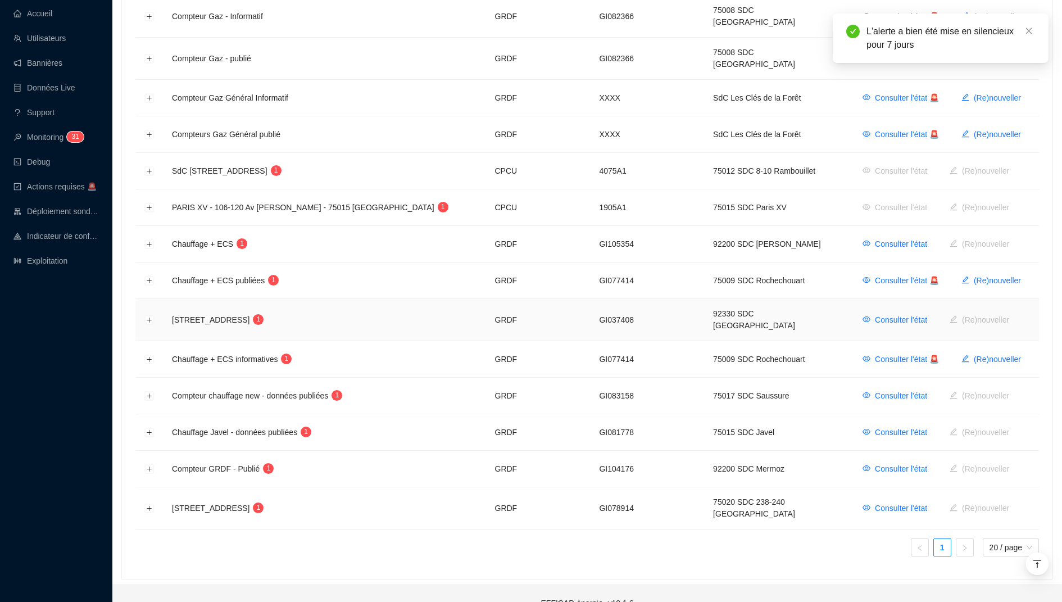
click at [647, 311] on td "GI037408" at bounding box center [647, 320] width 114 height 42
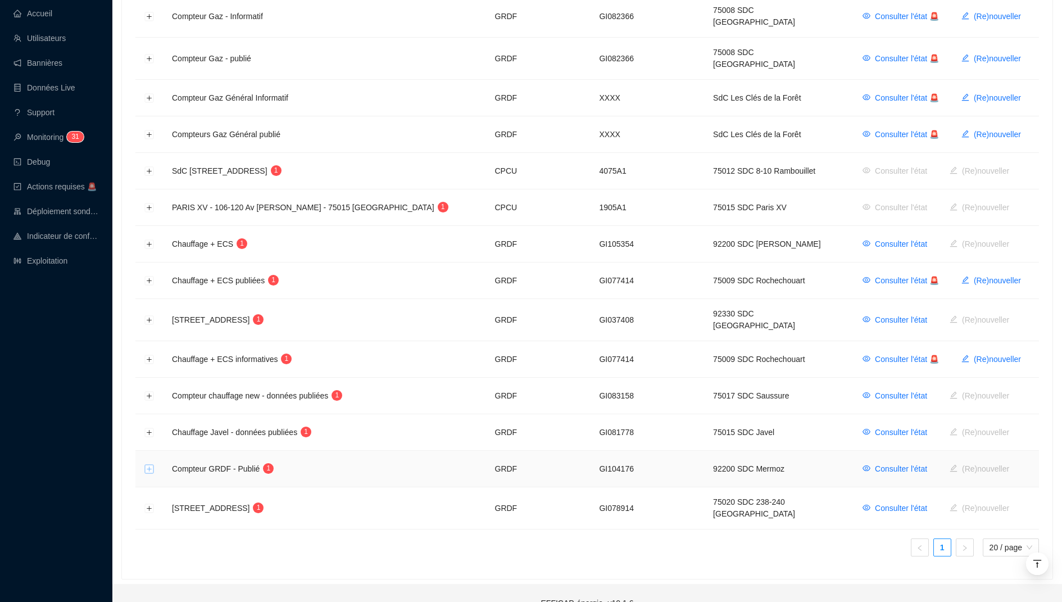
click at [151, 465] on button "Développer la ligne" at bounding box center [149, 469] width 9 height 9
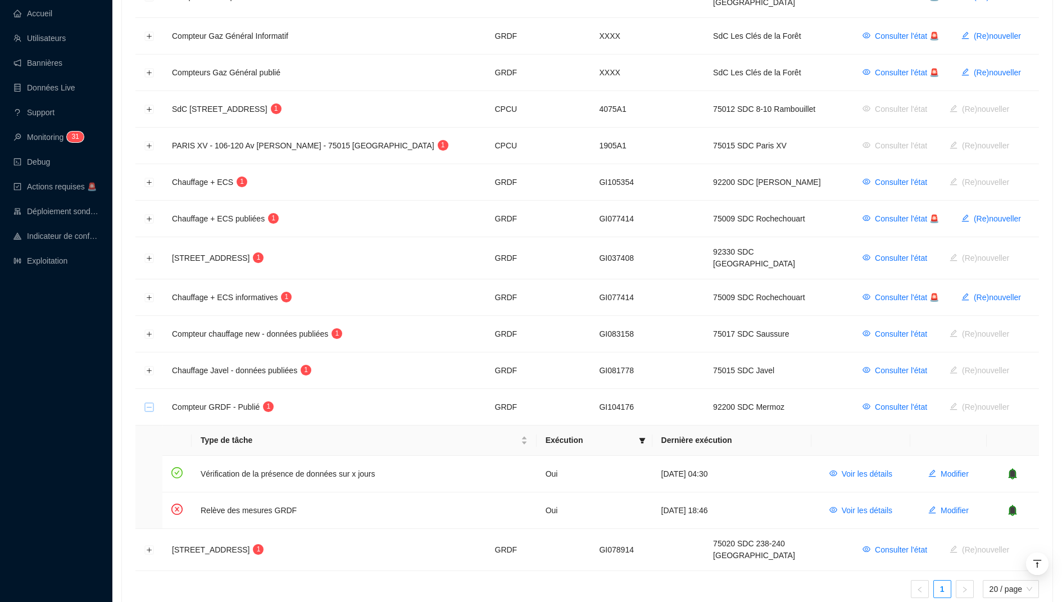
scroll to position [329, 0]
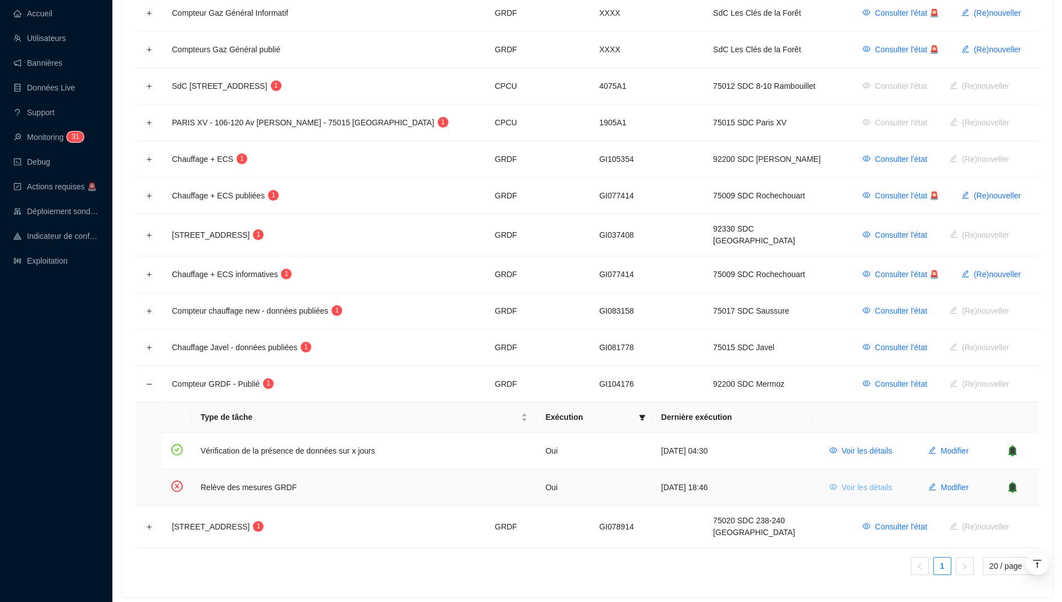
click at [875, 482] on span "Voir les détails" at bounding box center [867, 488] width 51 height 12
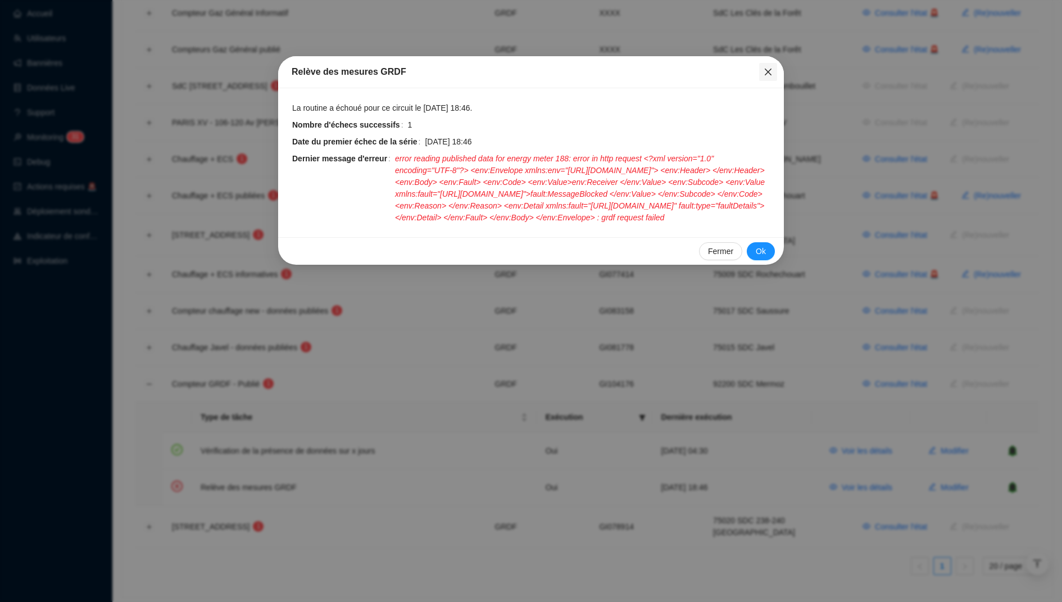
click at [763, 75] on span "Fermer" at bounding box center [768, 71] width 18 height 9
